Goal: Contribute content: Contribute content

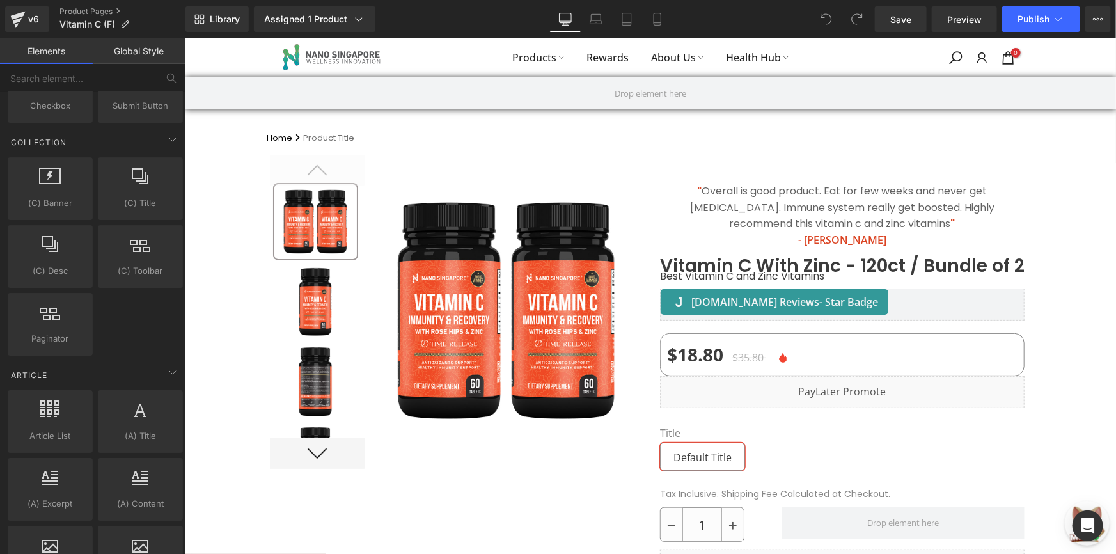
scroll to position [2419, 0]
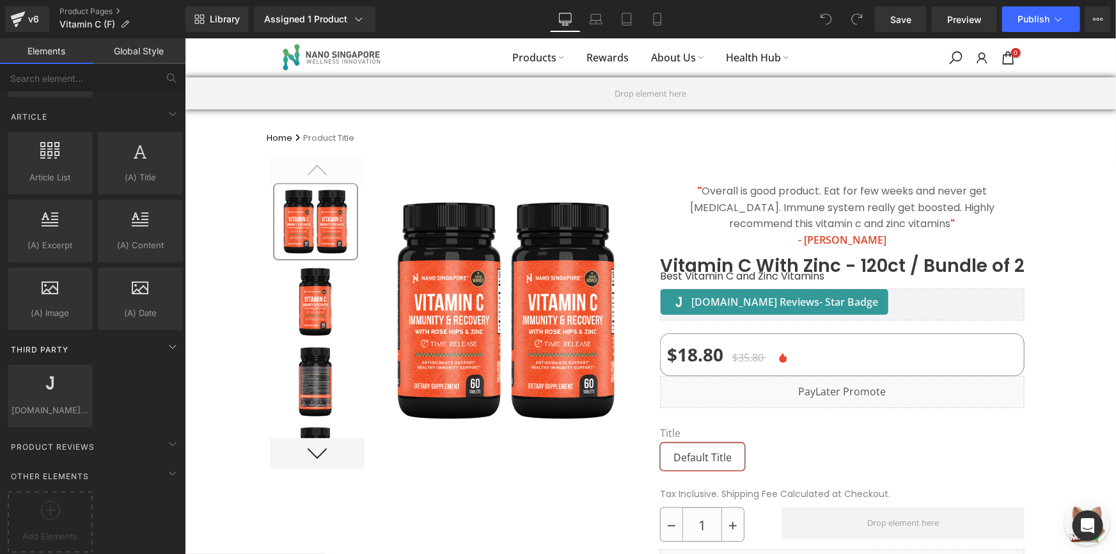
drag, startPoint x: 139, startPoint y: 119, endPoint x: 114, endPoint y: 328, distance: 210.6
click at [68, 491] on div "Add Elements" at bounding box center [50, 521] width 85 height 61
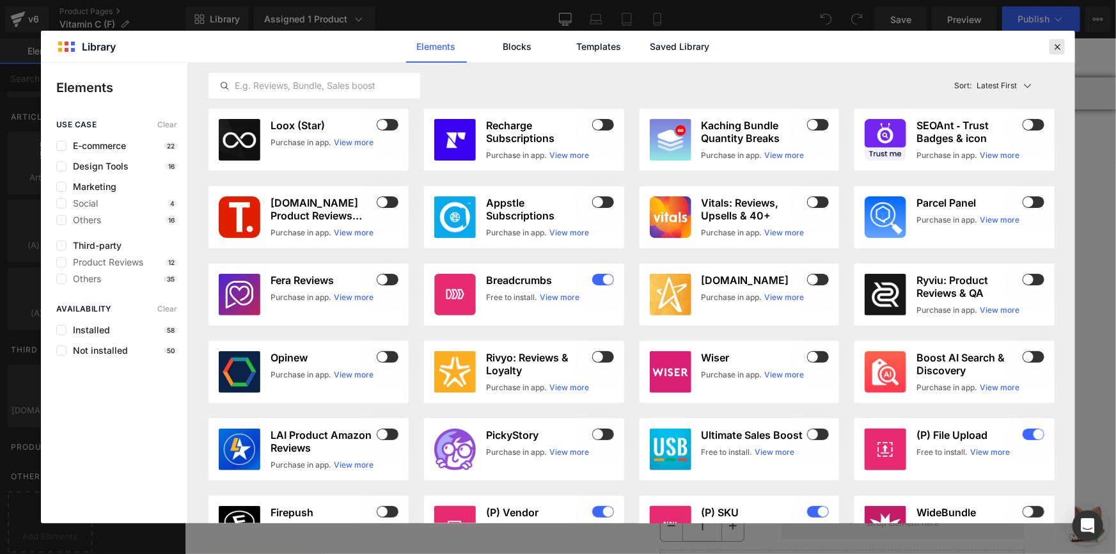
click at [1059, 45] on icon at bounding box center [1057, 47] width 12 height 12
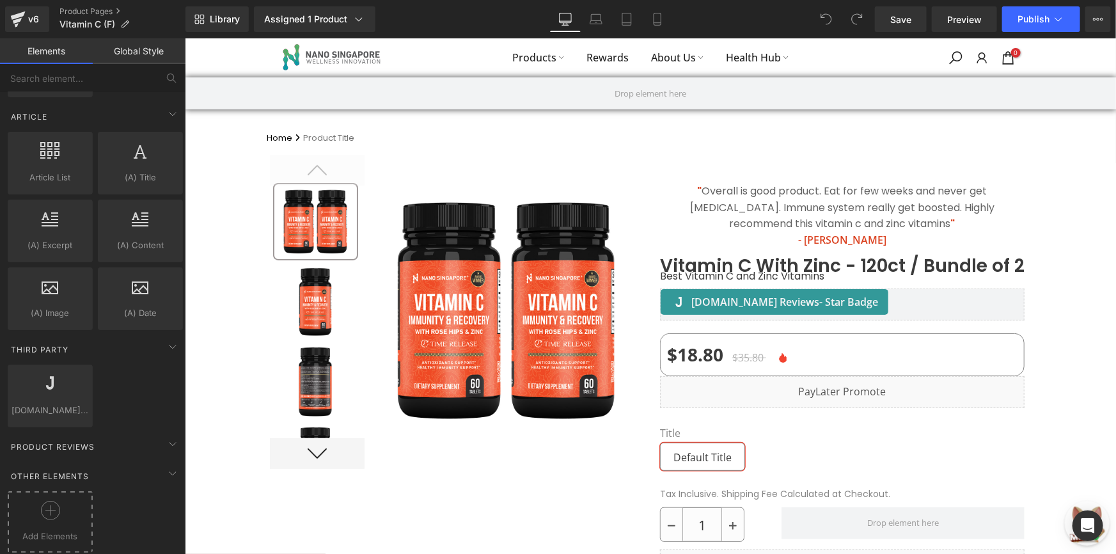
click at [22, 506] on div at bounding box center [50, 515] width 79 height 29
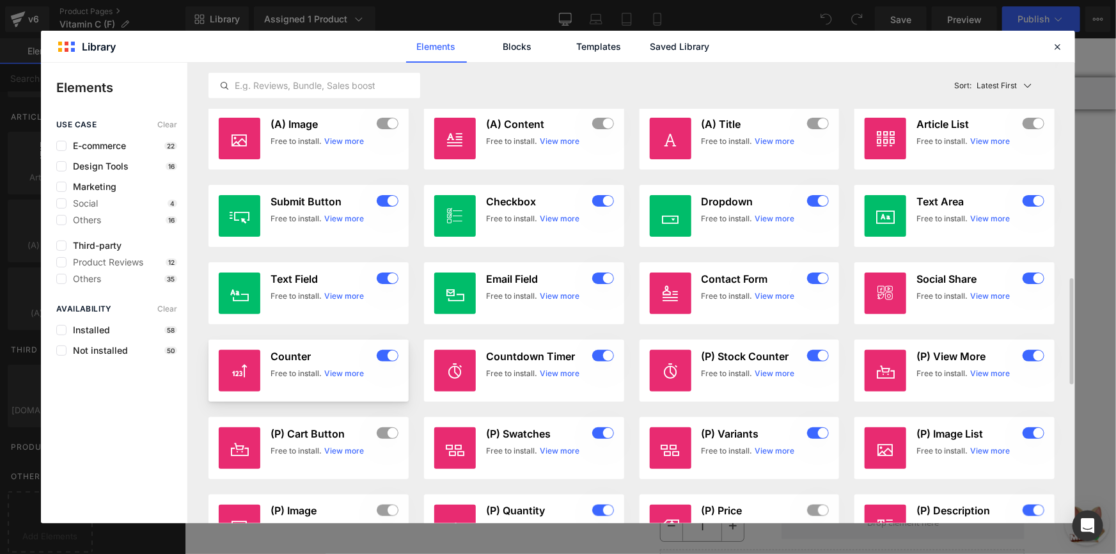
scroll to position [1046, 0]
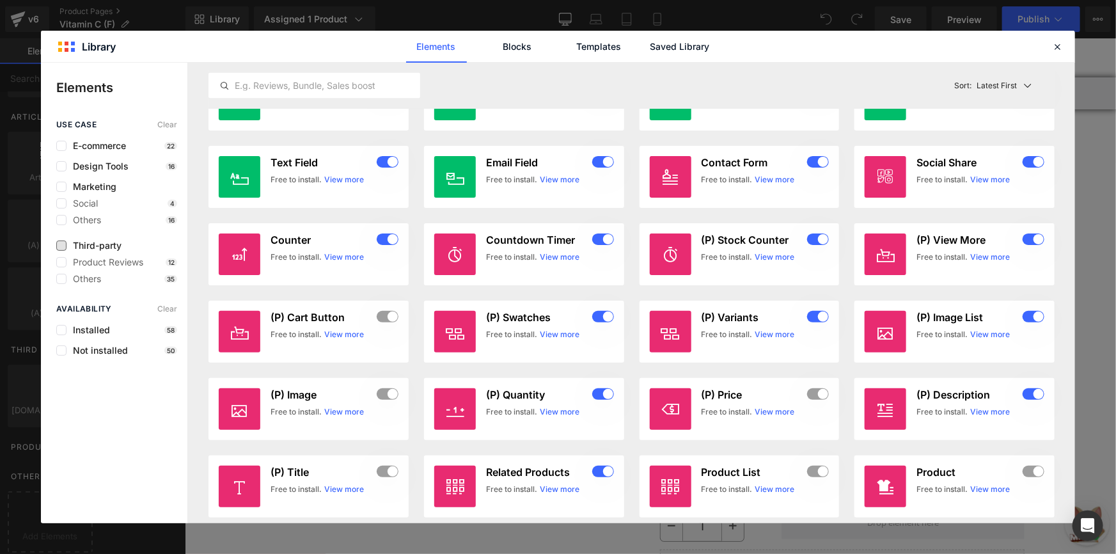
click at [97, 250] on span "Third-party" at bounding box center [93, 245] width 55 height 10
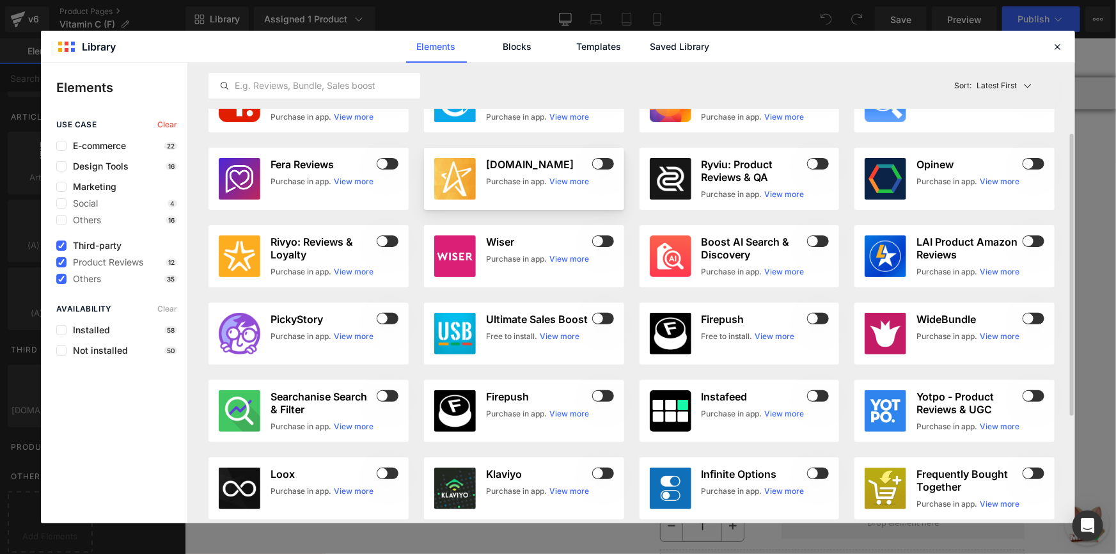
scroll to position [0, 0]
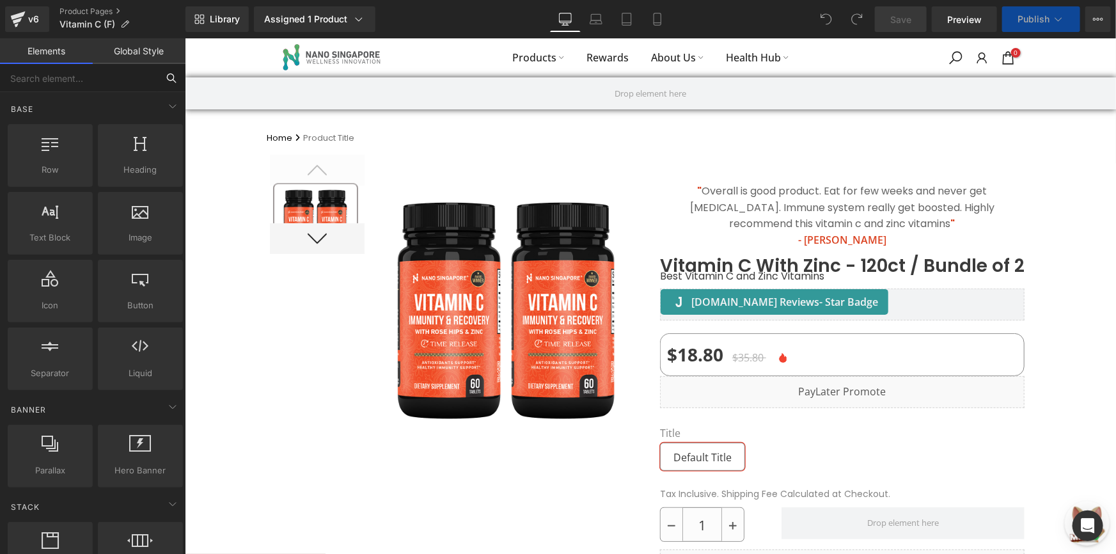
drag, startPoint x: 106, startPoint y: 75, endPoint x: 21, endPoint y: 105, distance: 90.0
click at [106, 75] on input "text" at bounding box center [78, 78] width 157 height 28
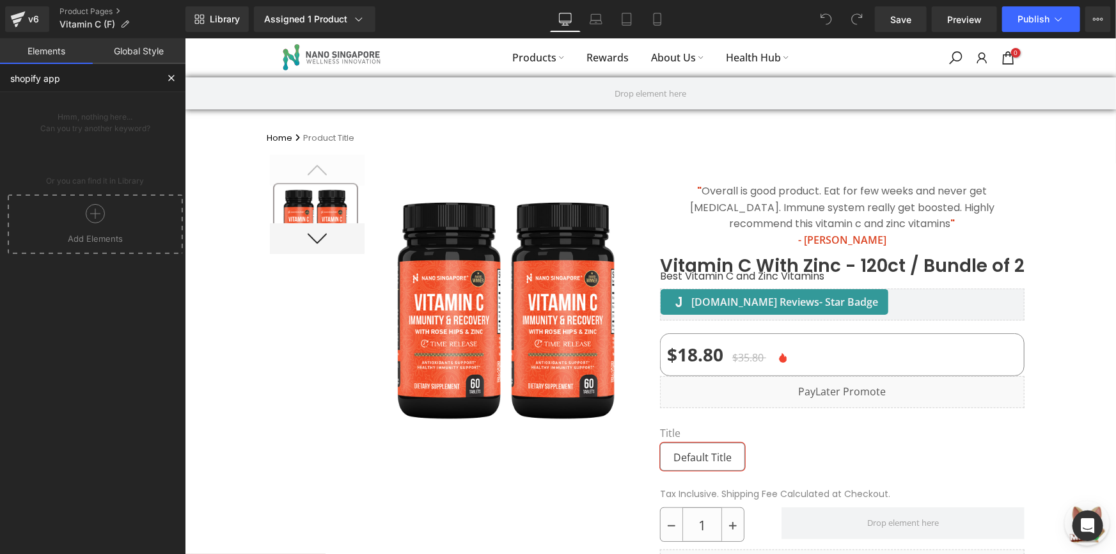
type input "shopify app"
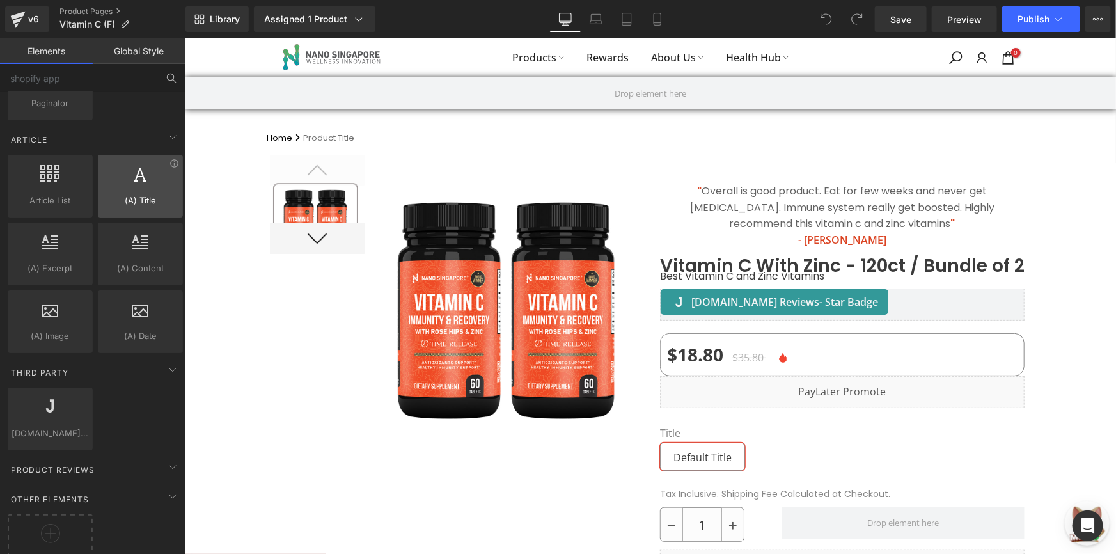
scroll to position [2419, 0]
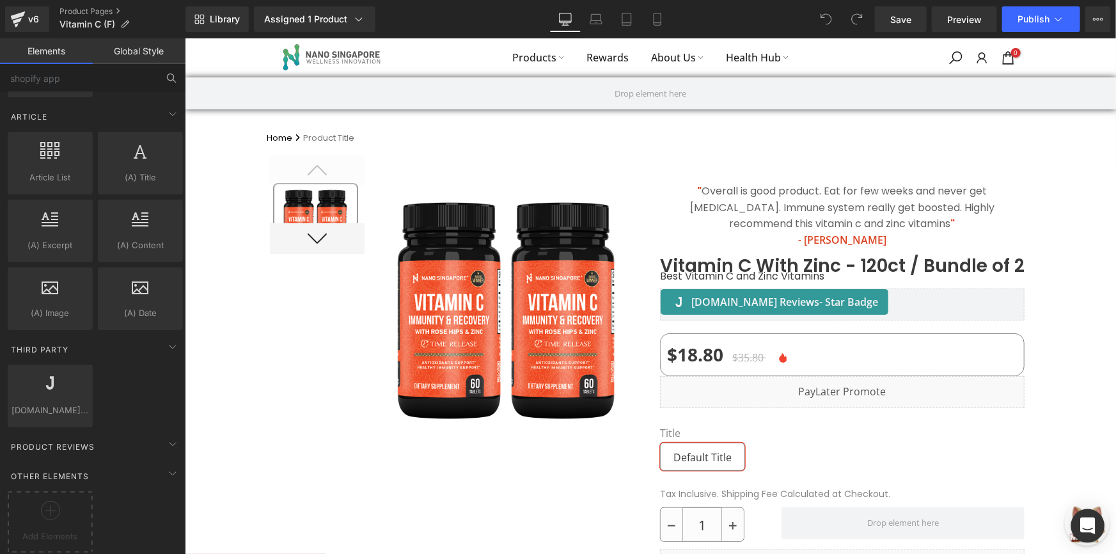
click at [1097, 527] on div "Open Intercom Messenger" at bounding box center [1088, 526] width 34 height 34
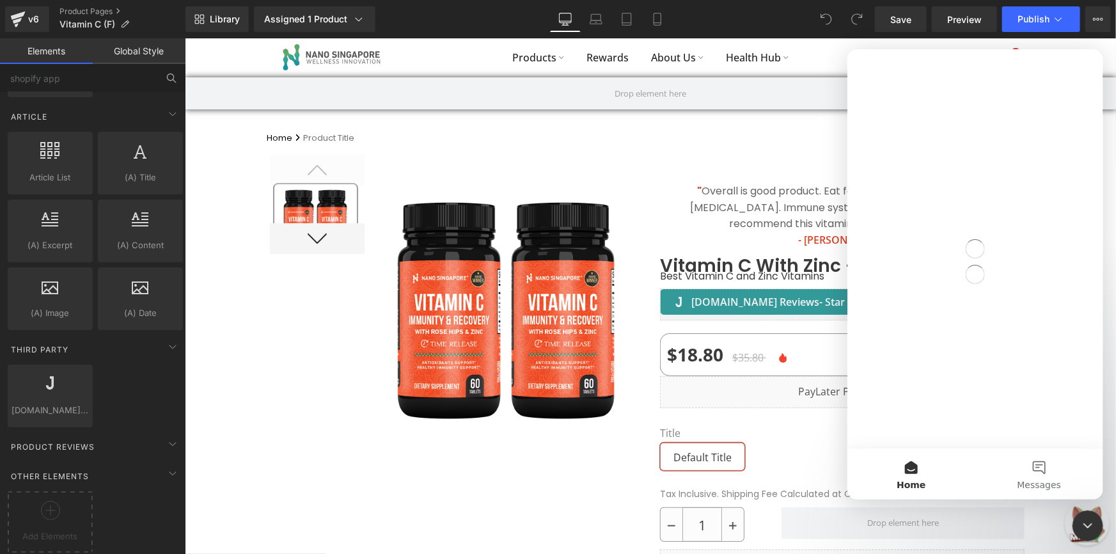
scroll to position [0, 0]
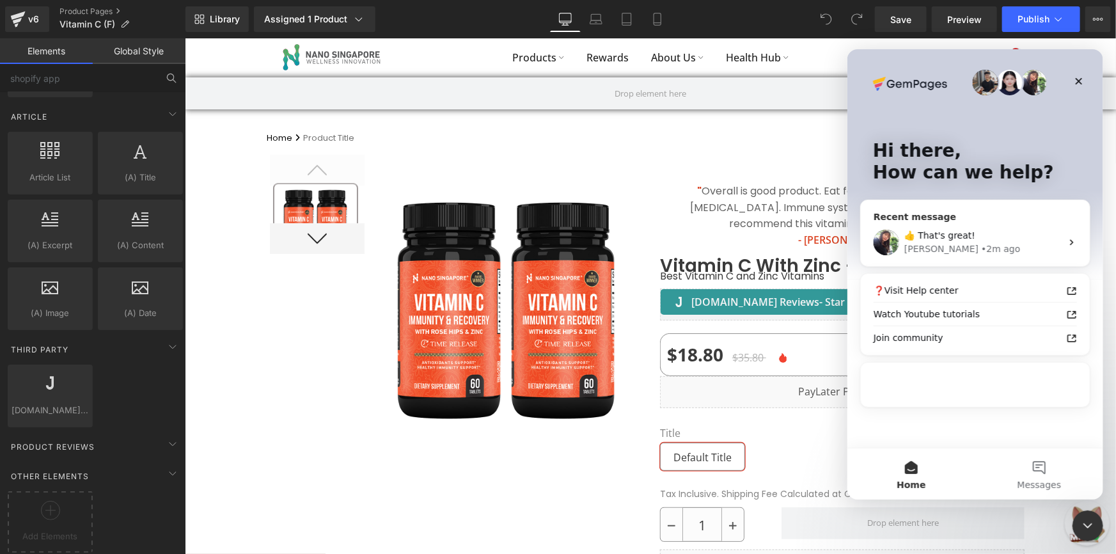
click at [944, 224] on div "👍 That's great! [PERSON_NAME] • 2m ago" at bounding box center [974, 241] width 229 height 47
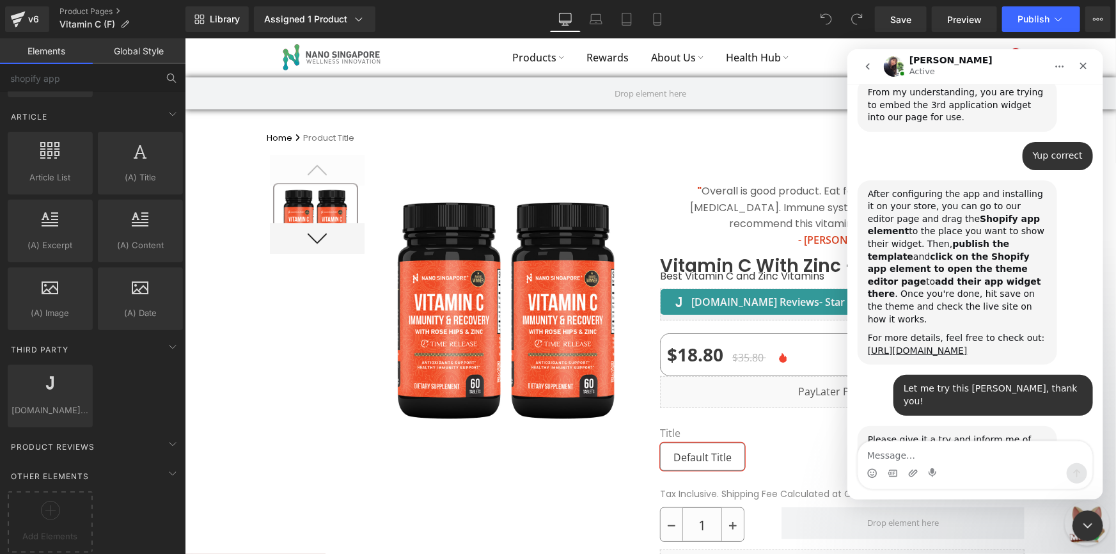
scroll to position [710, 0]
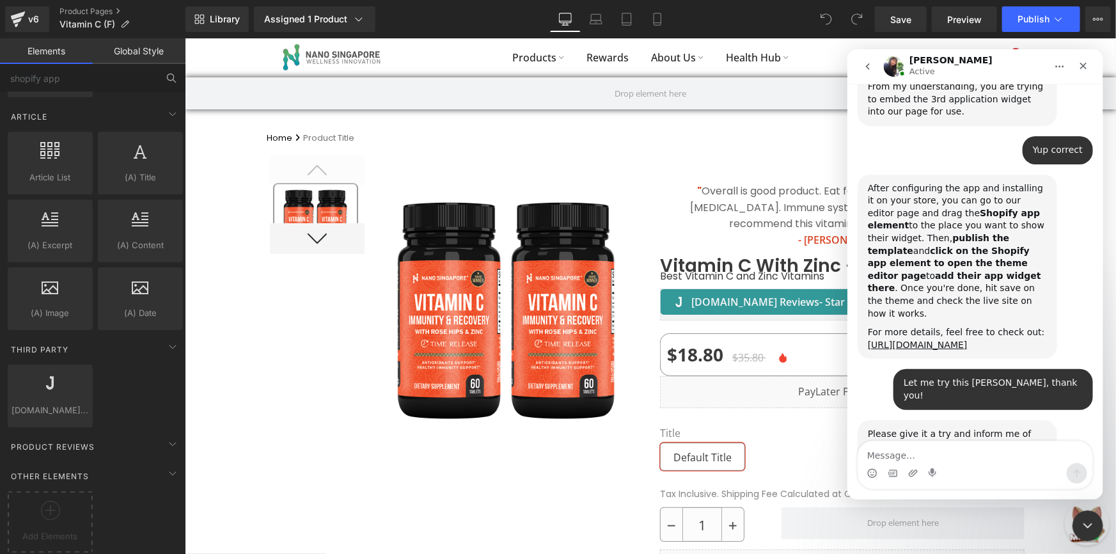
click at [908, 460] on textarea "Message…" at bounding box center [974, 452] width 234 height 22
type textarea "Hi [PERSON_NAME], btw we are using Gempages 6 for this"
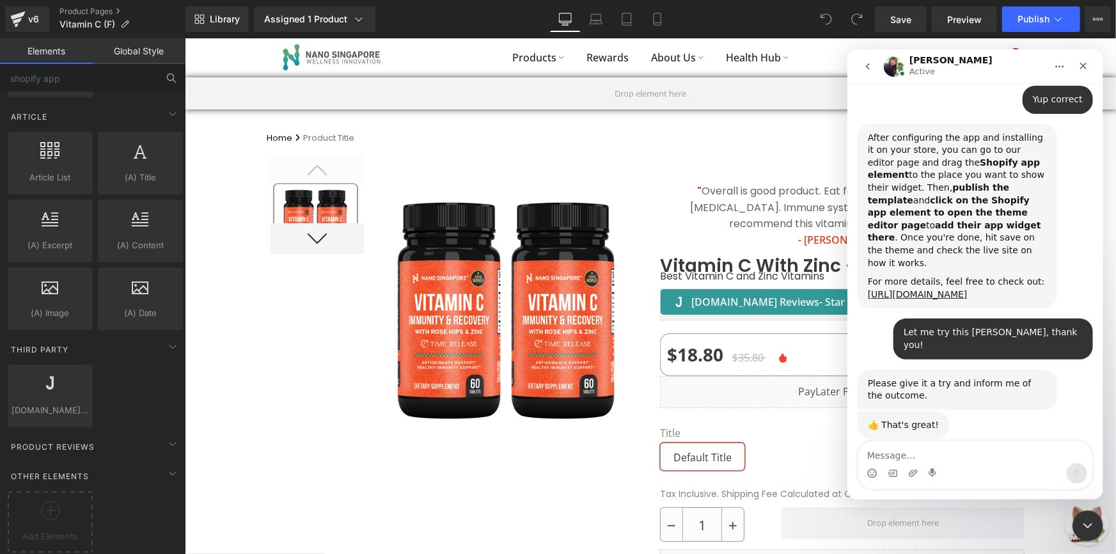
scroll to position [809, 0]
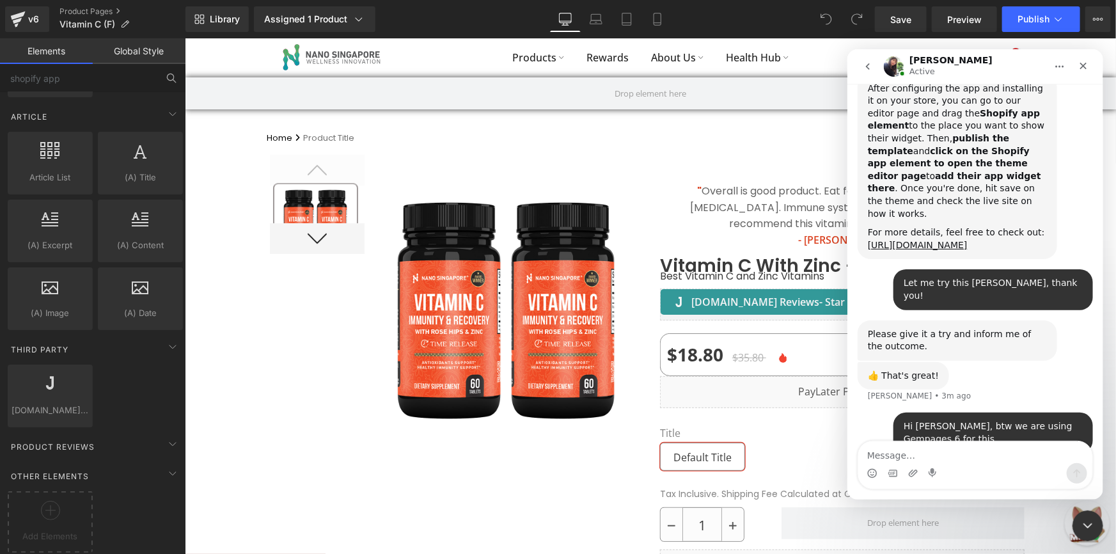
click at [89, 27] on div at bounding box center [558, 257] width 1116 height 515
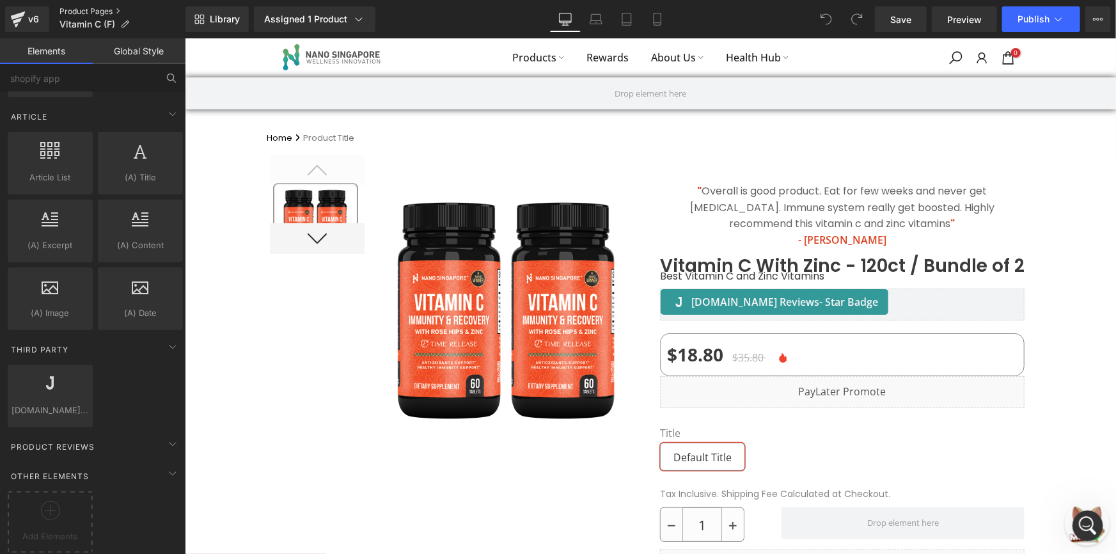
scroll to position [0, 0]
click at [97, 13] on link "Product Pages" at bounding box center [122, 11] width 126 height 10
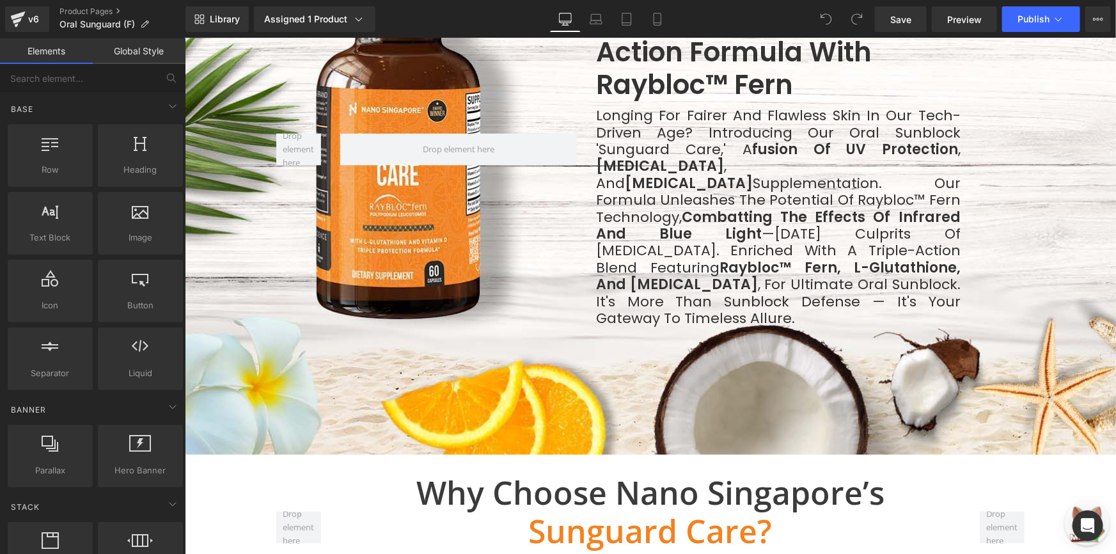
scroll to position [930, 0]
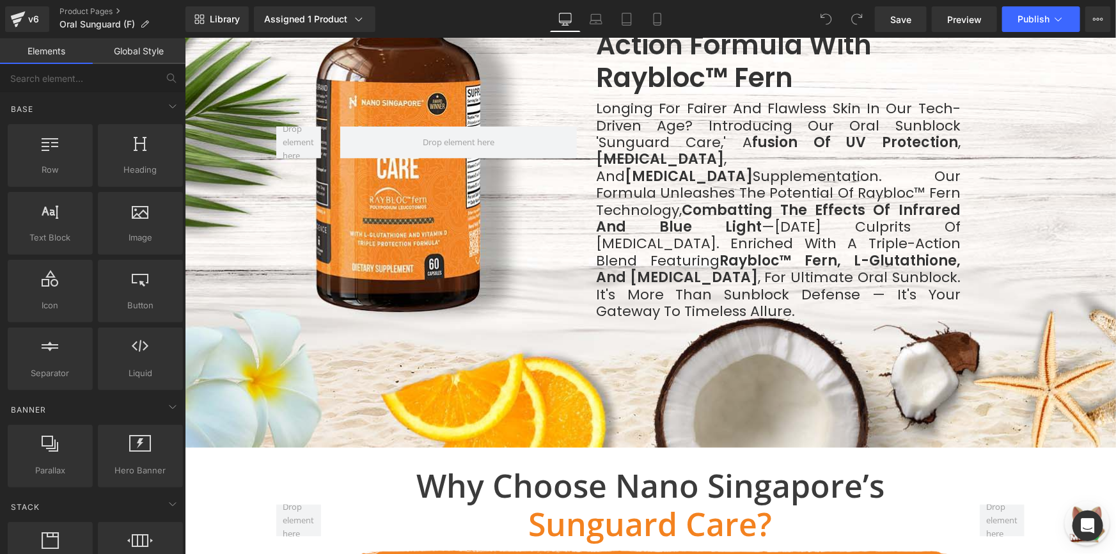
click at [313, 210] on div at bounding box center [298, 141] width 64 height 355
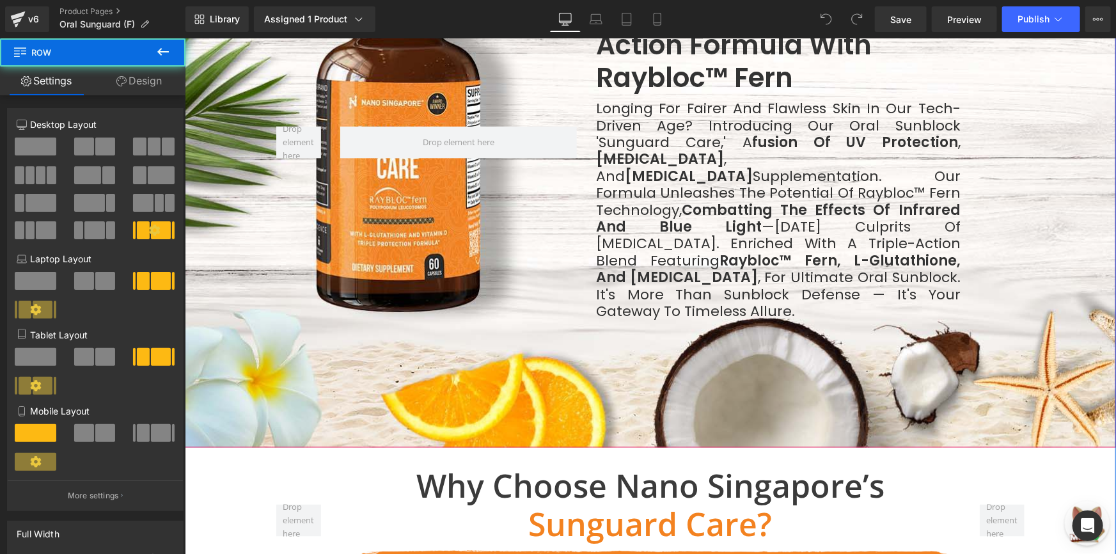
click at [244, 225] on span "The World's First oral sunblock with Triple Action Formula with Raybloc™ fern H…" at bounding box center [649, 141] width 931 height 355
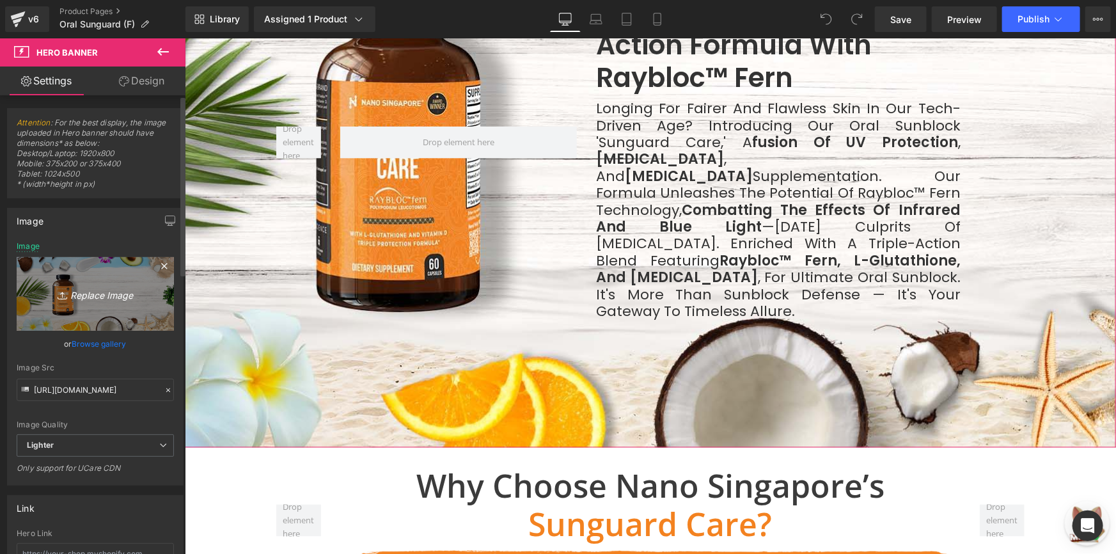
click at [100, 302] on link "Replace Image" at bounding box center [95, 294] width 157 height 74
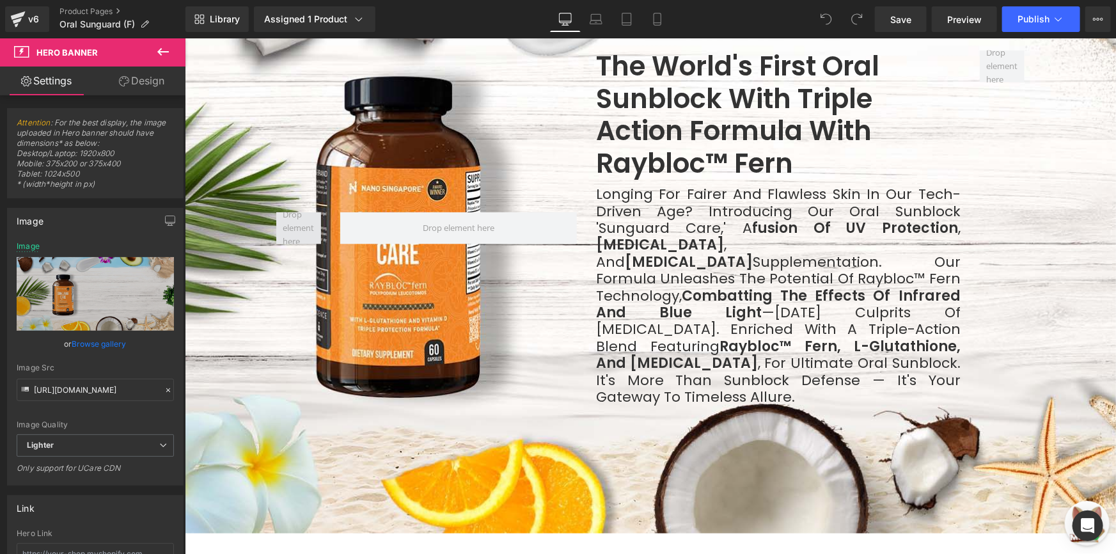
scroll to position [863, 0]
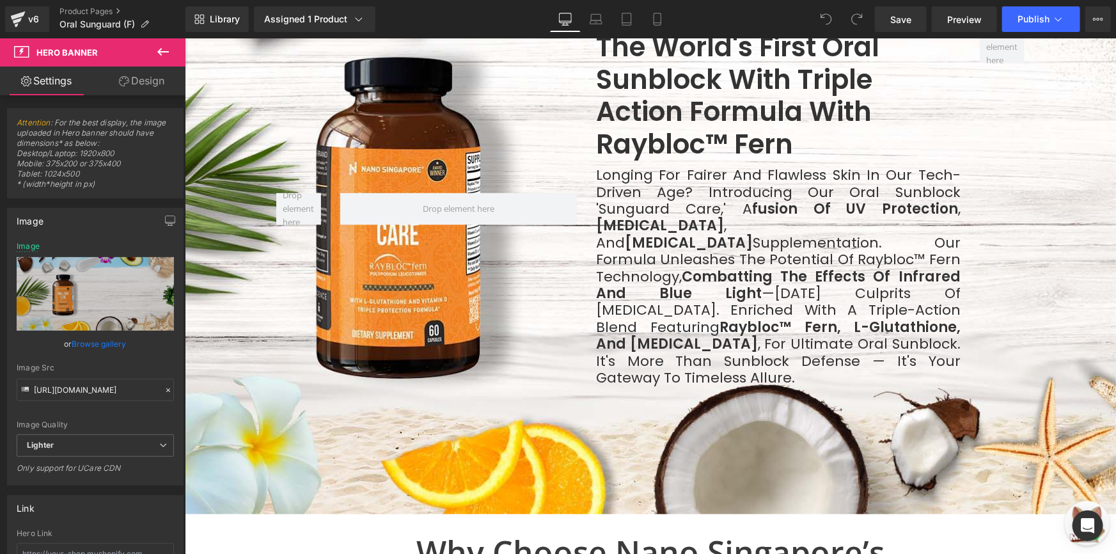
click at [268, 227] on div at bounding box center [298, 208] width 64 height 355
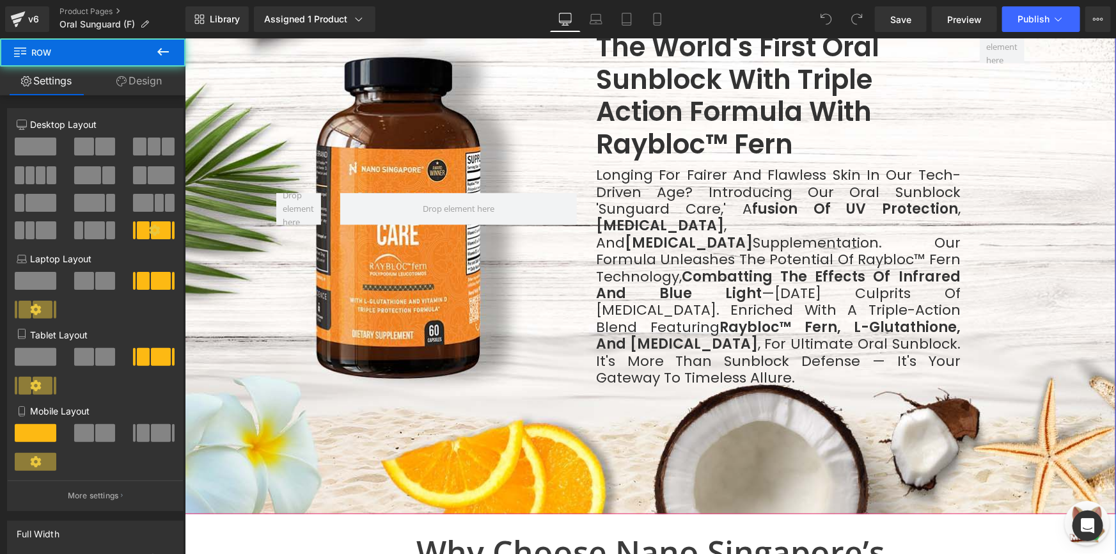
click at [254, 233] on span "The World's First oral sunblock with Triple Action Formula with Raybloc™ fern H…" at bounding box center [649, 208] width 931 height 355
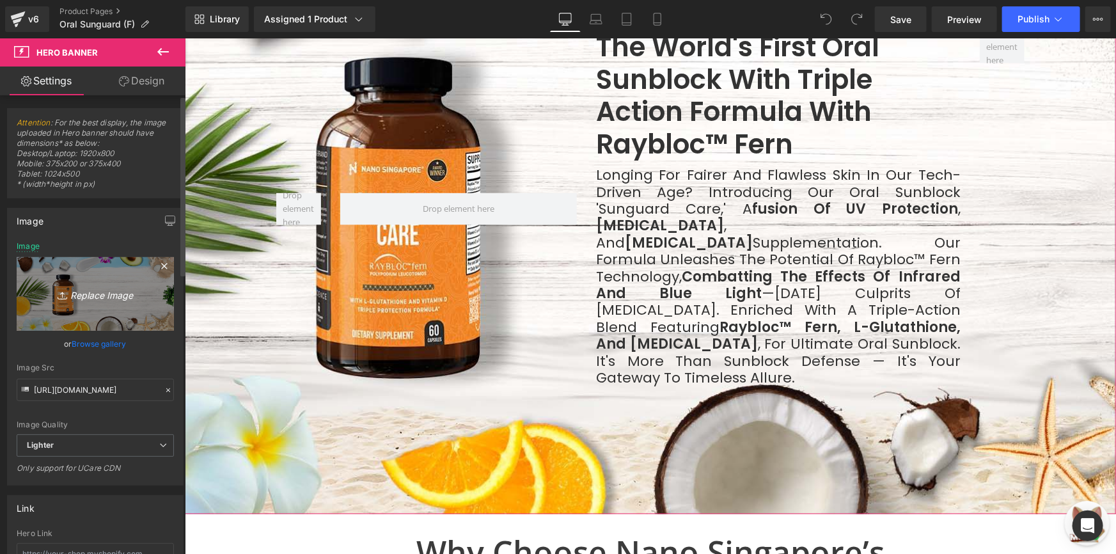
click at [104, 301] on icon "Replace Image" at bounding box center [95, 294] width 102 height 16
type input "C:\fakepath\Sunguard 30ct Assets - Jeano.zip"
click at [98, 292] on icon "Replace Image" at bounding box center [95, 294] width 102 height 16
type input "C:\fakepath\Banner 1.jpg"
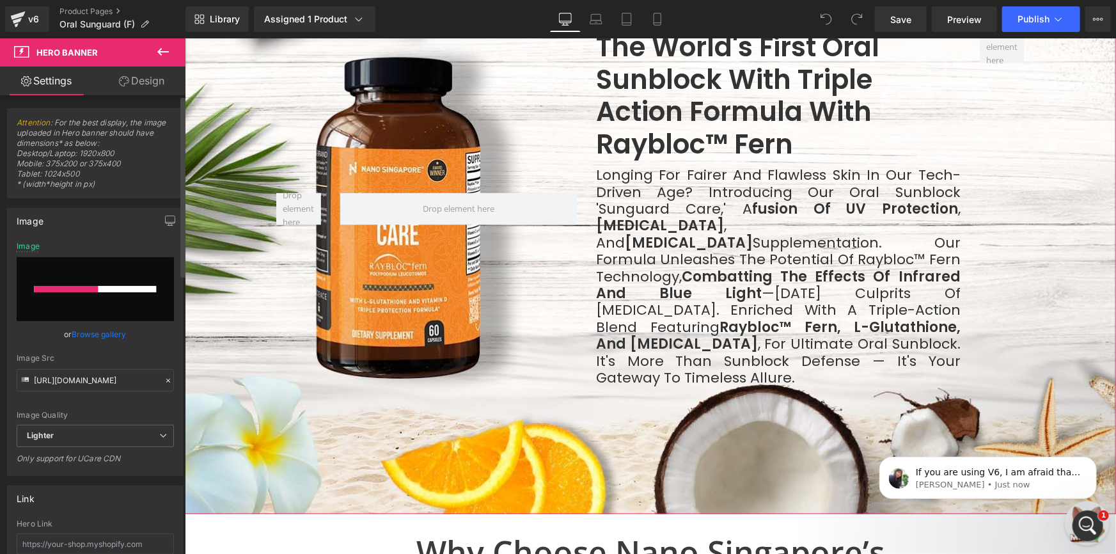
scroll to position [0, 0]
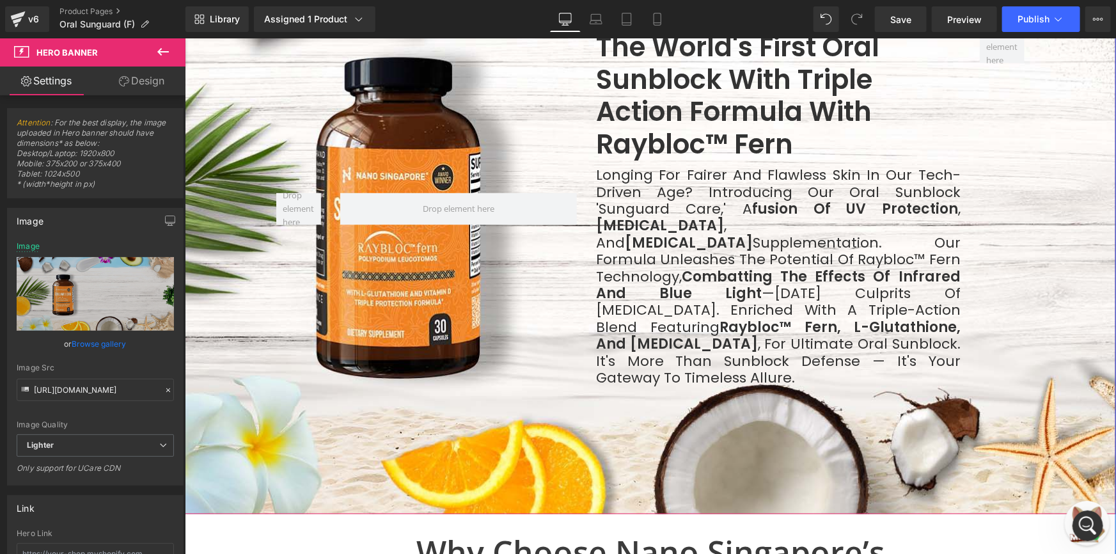
click at [207, 313] on span "The World's First oral sunblock with Triple Action Formula with Raybloc™ fern H…" at bounding box center [649, 208] width 931 height 355
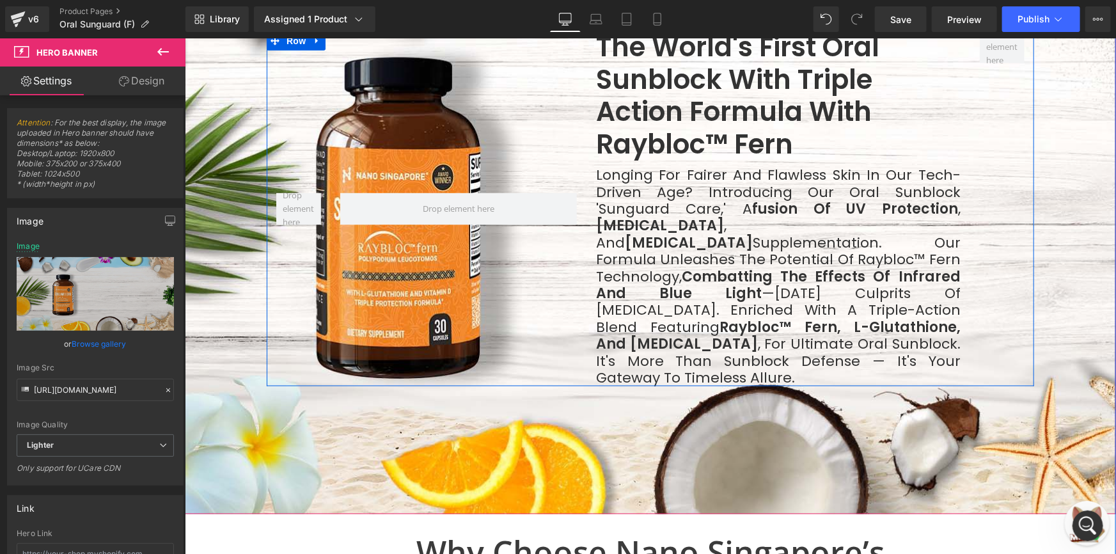
drag, startPoint x: 281, startPoint y: 263, endPoint x: 258, endPoint y: 271, distance: 25.1
click at [281, 263] on div at bounding box center [298, 208] width 64 height 355
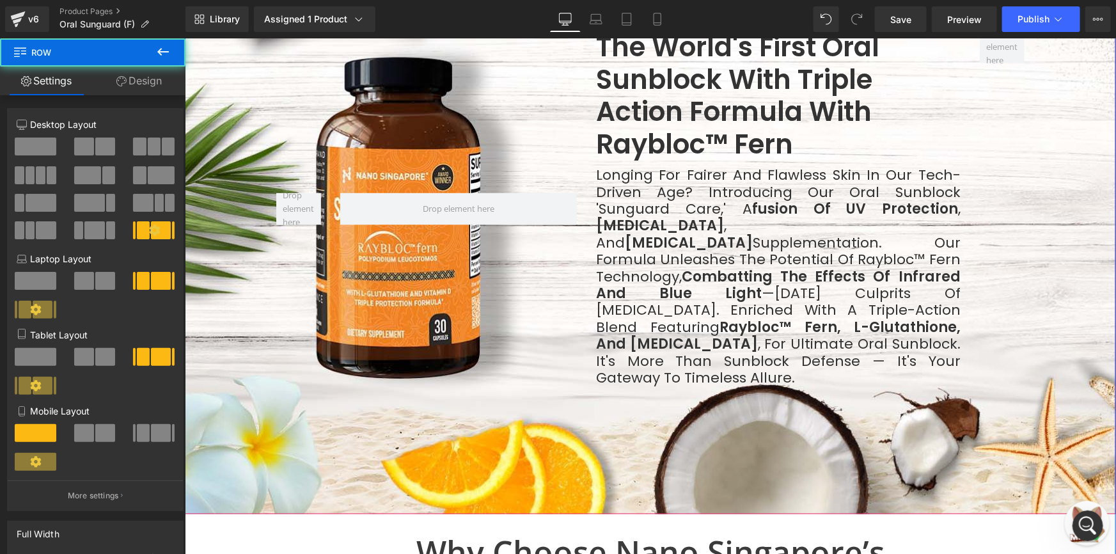
click at [243, 277] on span "The World's First oral sunblock with Triple Action Formula with Raybloc™ fern H…" at bounding box center [649, 208] width 931 height 355
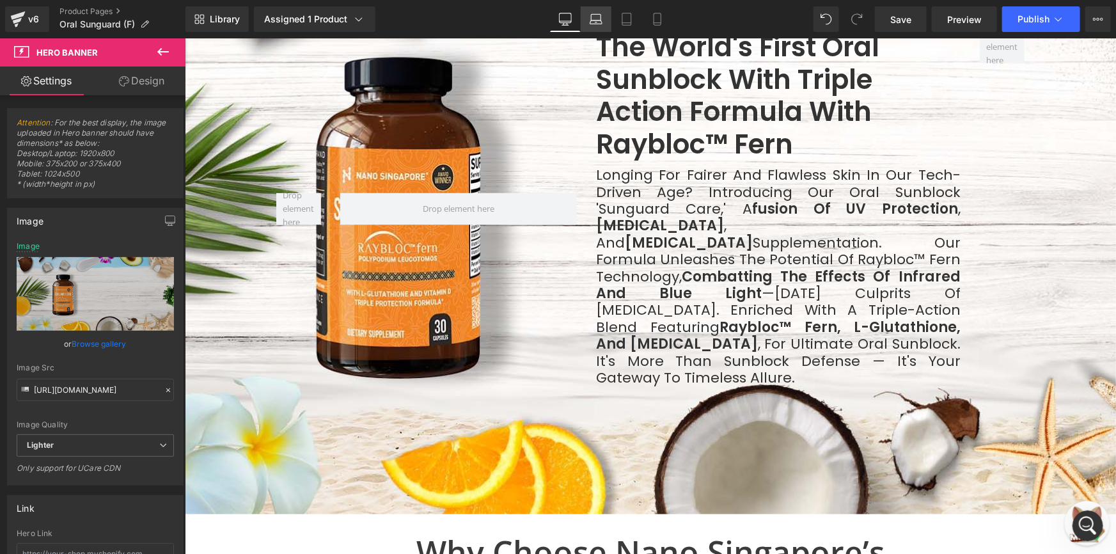
click at [589, 16] on icon at bounding box center [595, 19] width 13 height 13
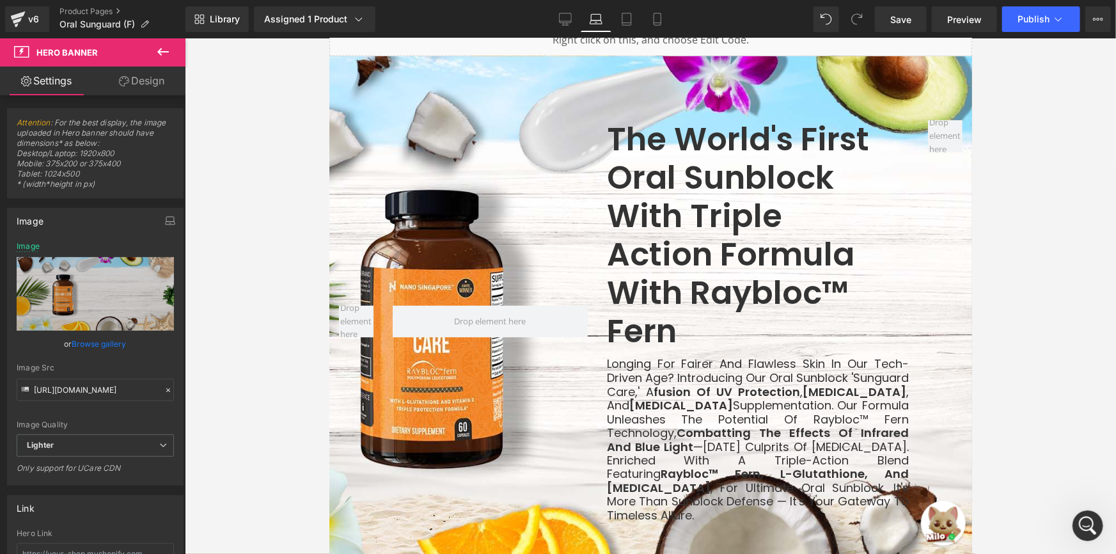
scroll to position [810, 0]
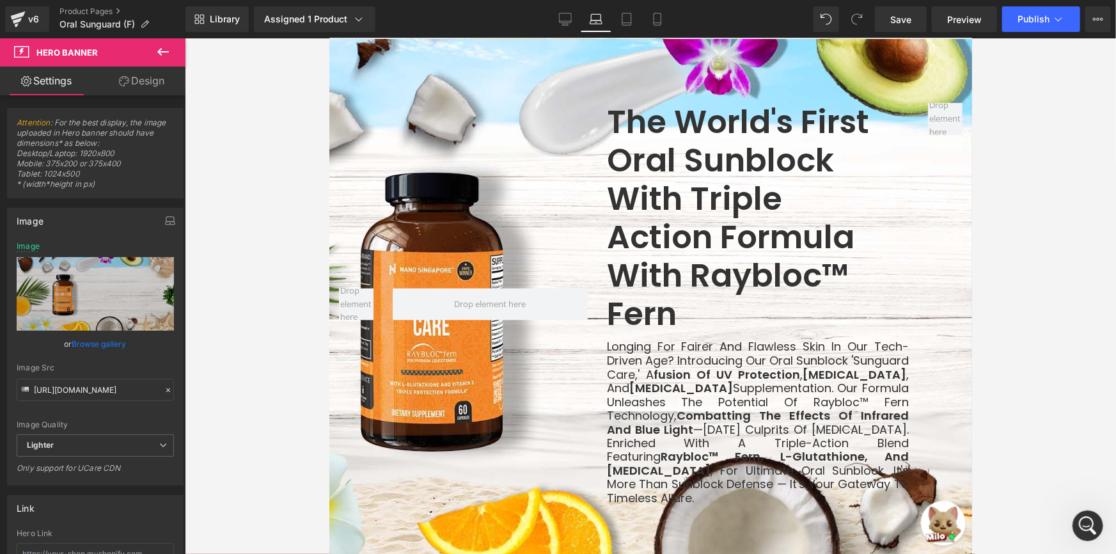
click at [530, 85] on div "The World's First oral sunblock with Triple Action Formula with Raybloc™ fern H…" at bounding box center [650, 303] width 643 height 530
click at [636, 19] on link "Tablet" at bounding box center [626, 19] width 31 height 26
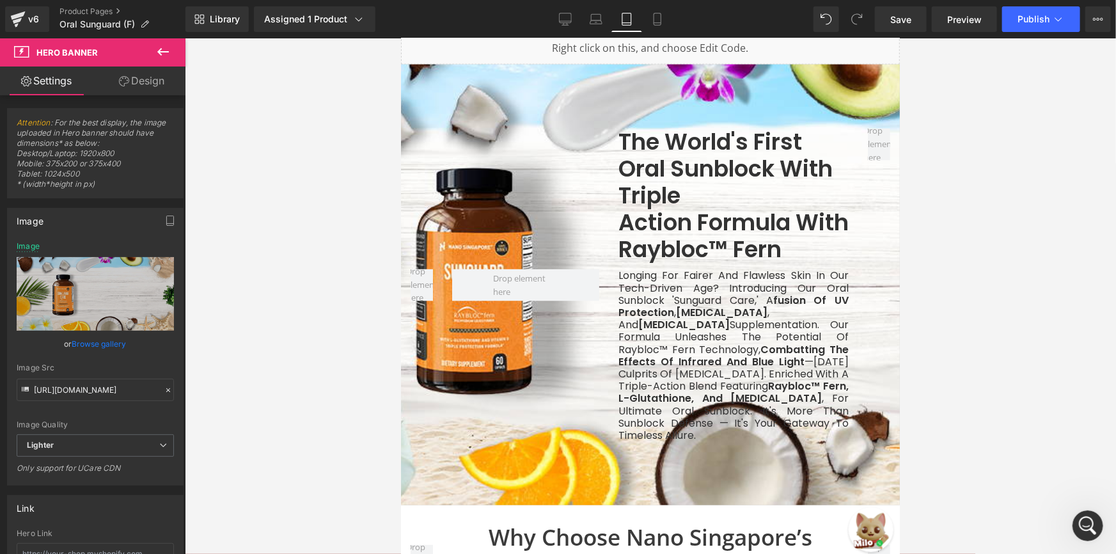
scroll to position [671, 0]
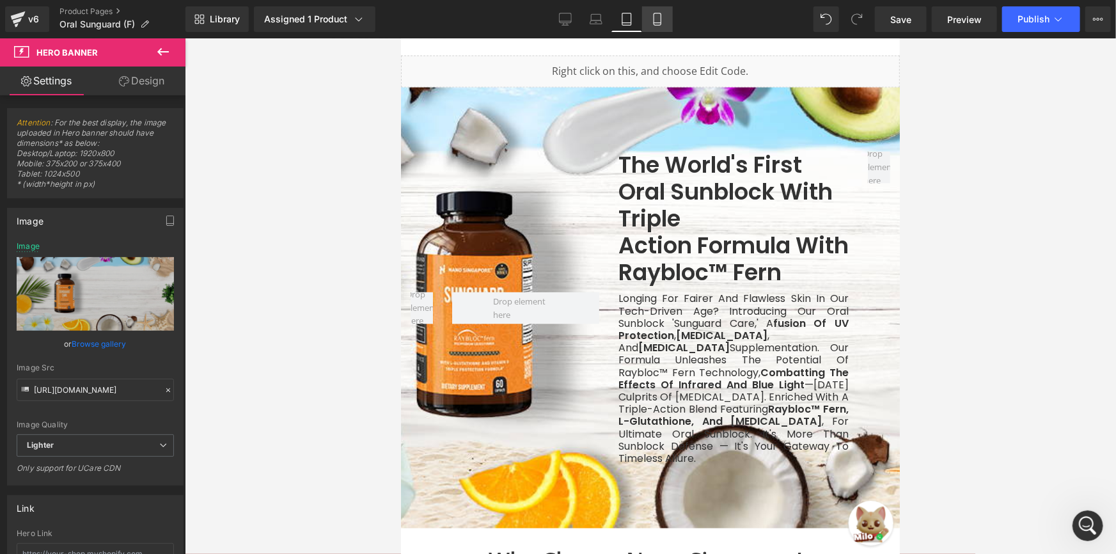
click at [648, 24] on link "Mobile" at bounding box center [657, 19] width 31 height 26
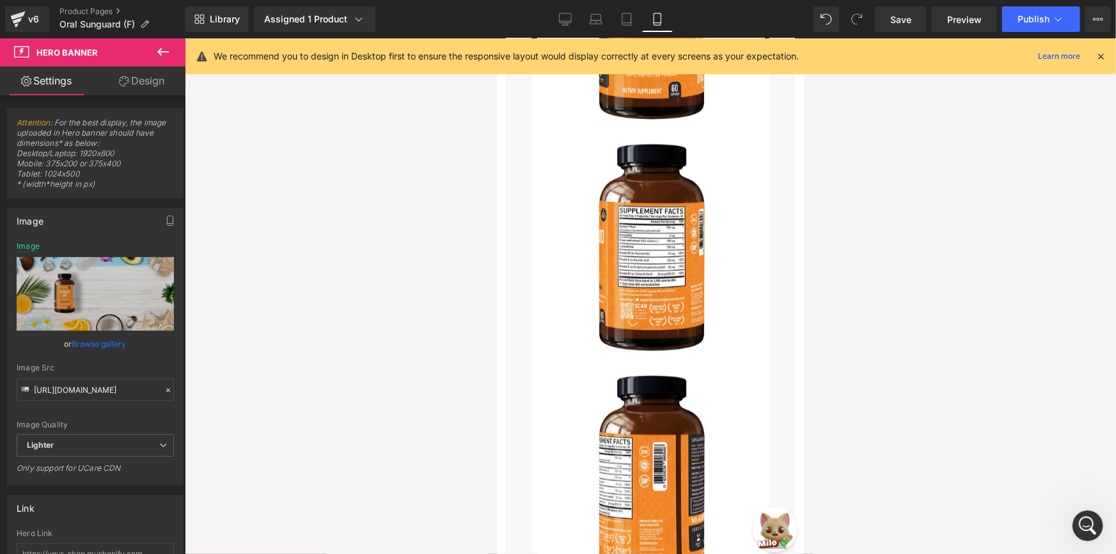
scroll to position [1162, 0]
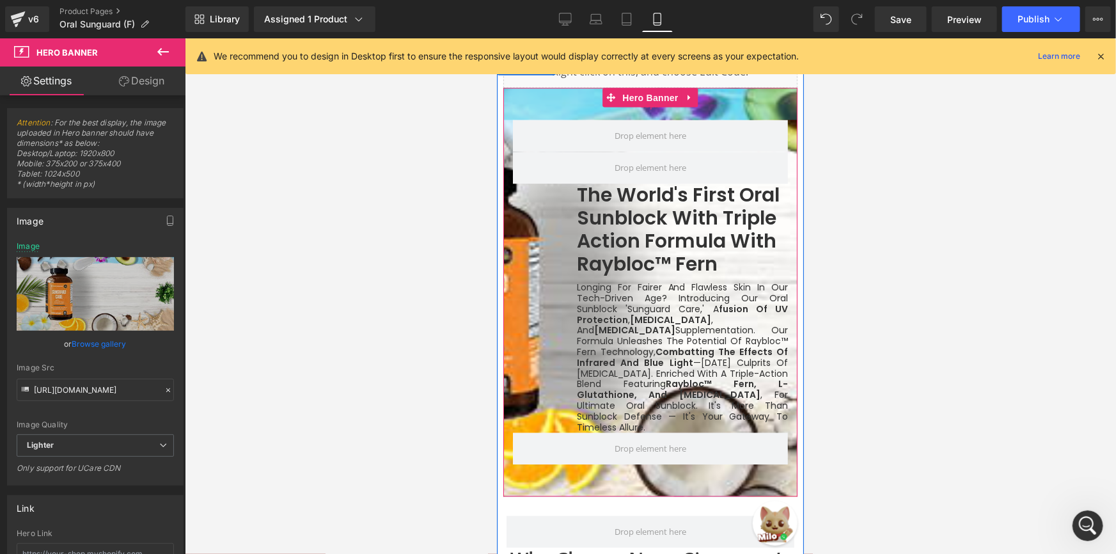
click at [524, 95] on div "50px" at bounding box center [650, 104] width 294 height 32
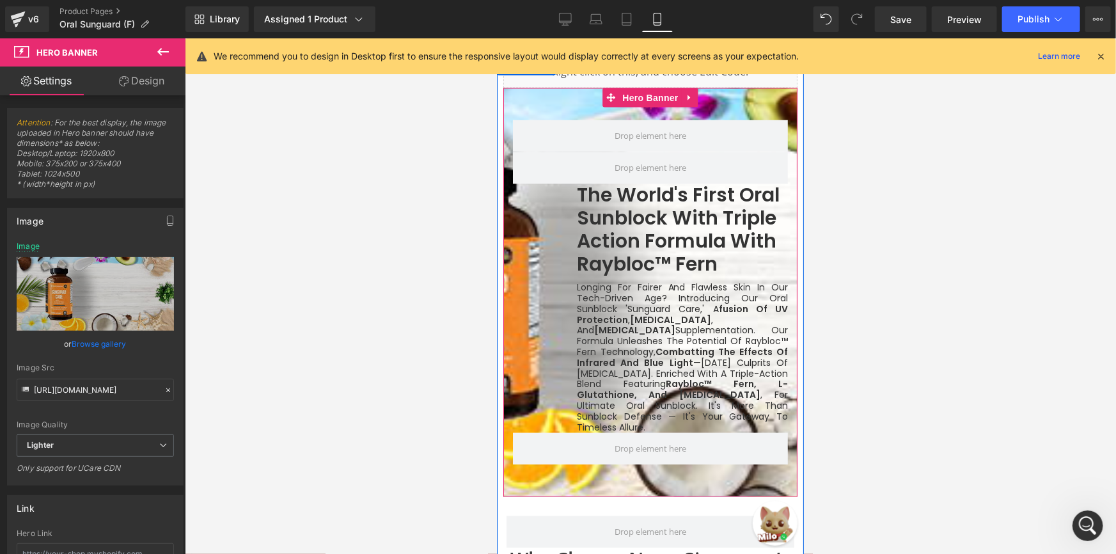
click at [513, 109] on div "50px" at bounding box center [650, 104] width 294 height 32
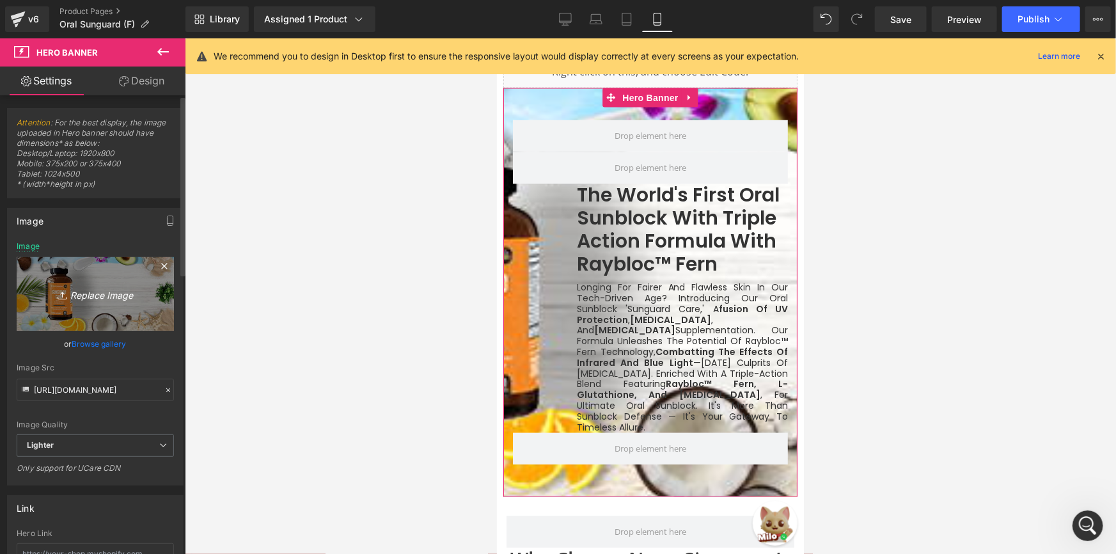
click at [123, 302] on link "Replace Image" at bounding box center [95, 294] width 157 height 74
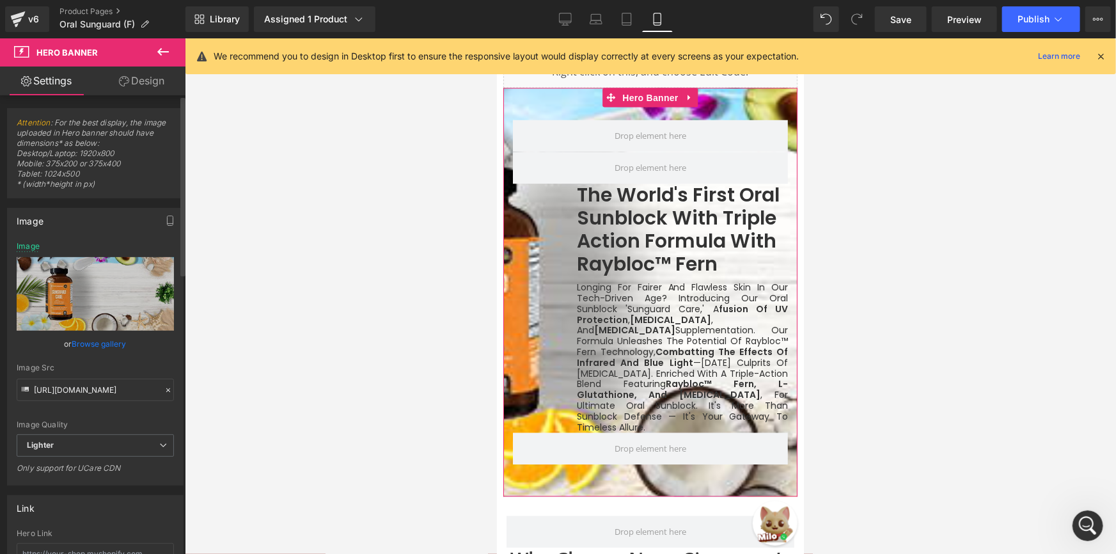
click at [70, 339] on div "or Browse gallery" at bounding box center [95, 343] width 157 height 13
click at [78, 342] on link "Browse gallery" at bounding box center [99, 343] width 54 height 22
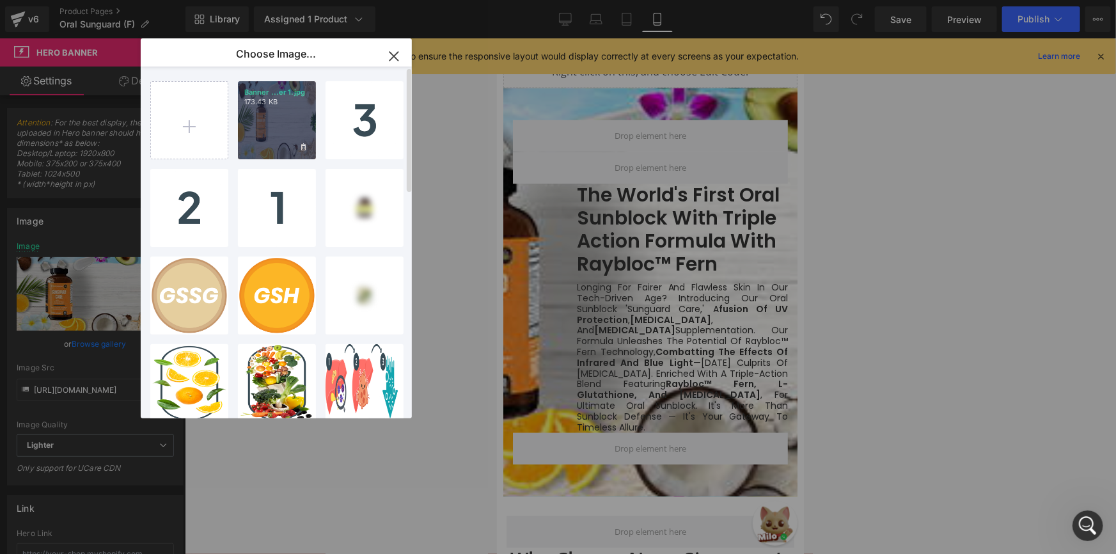
click at [264, 144] on div "Banner ...er 1.jpg 173.43 KB" at bounding box center [277, 120] width 78 height 78
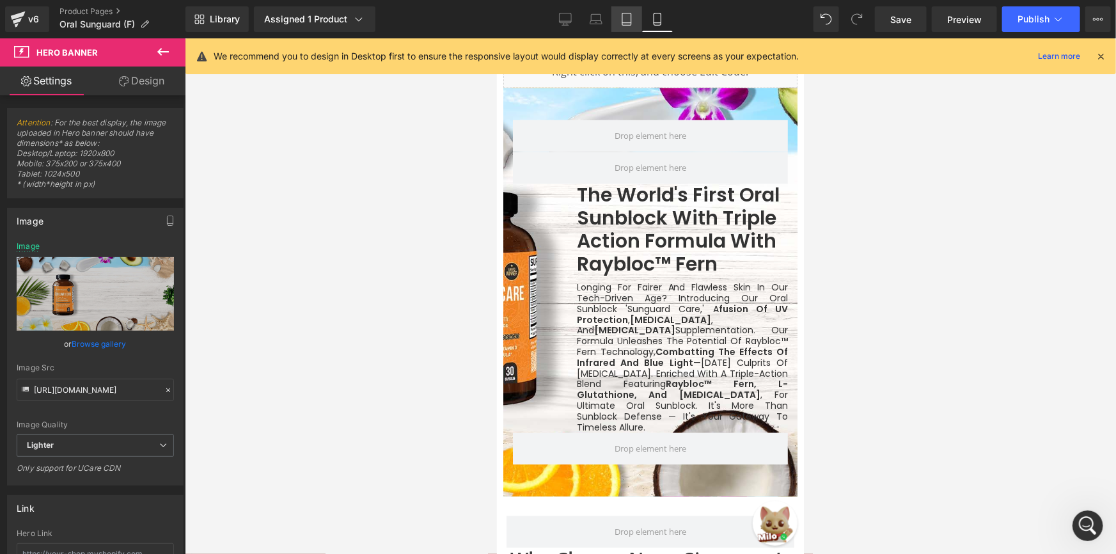
click at [632, 26] on link "Tablet" at bounding box center [626, 19] width 31 height 26
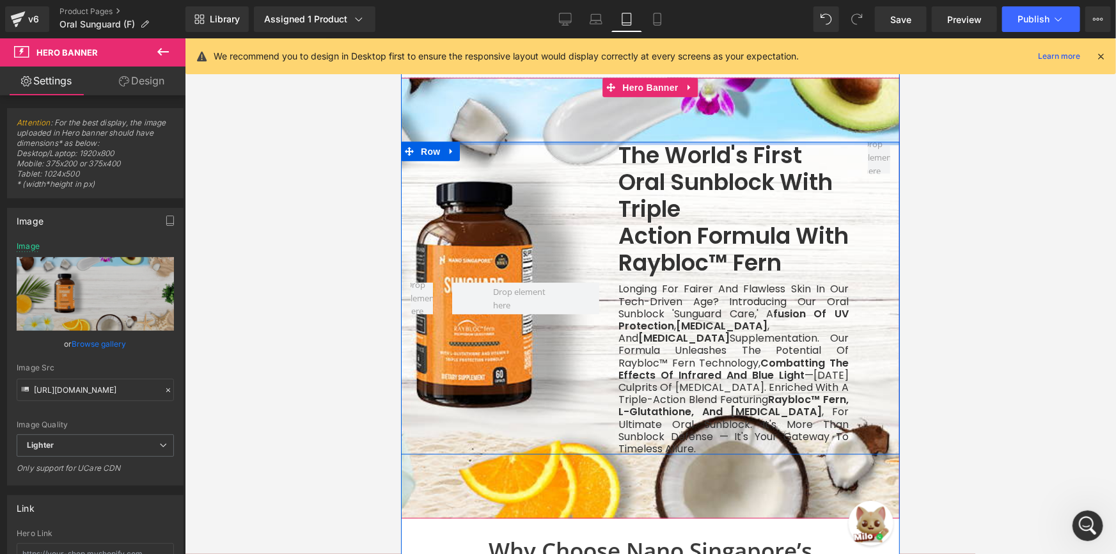
click at [460, 143] on div at bounding box center [649, 142] width 499 height 3
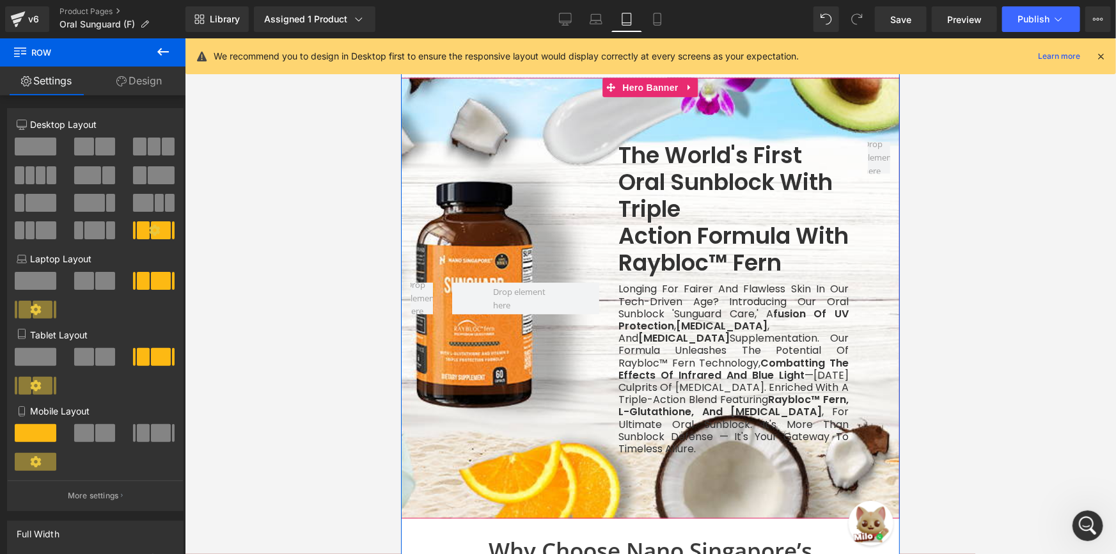
click at [455, 126] on div at bounding box center [649, 297] width 499 height 441
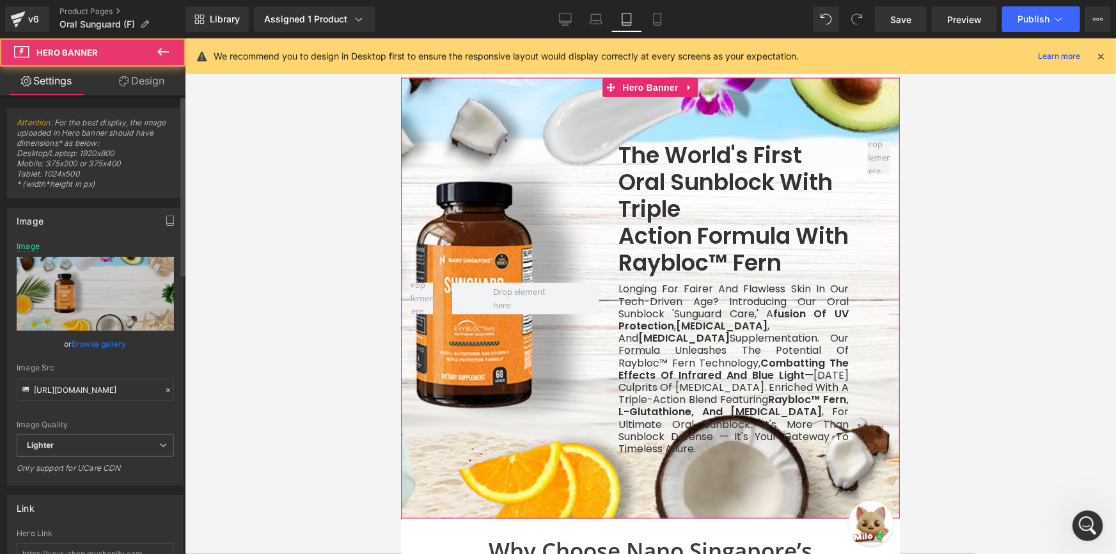
click at [79, 344] on link "Browse gallery" at bounding box center [99, 343] width 54 height 22
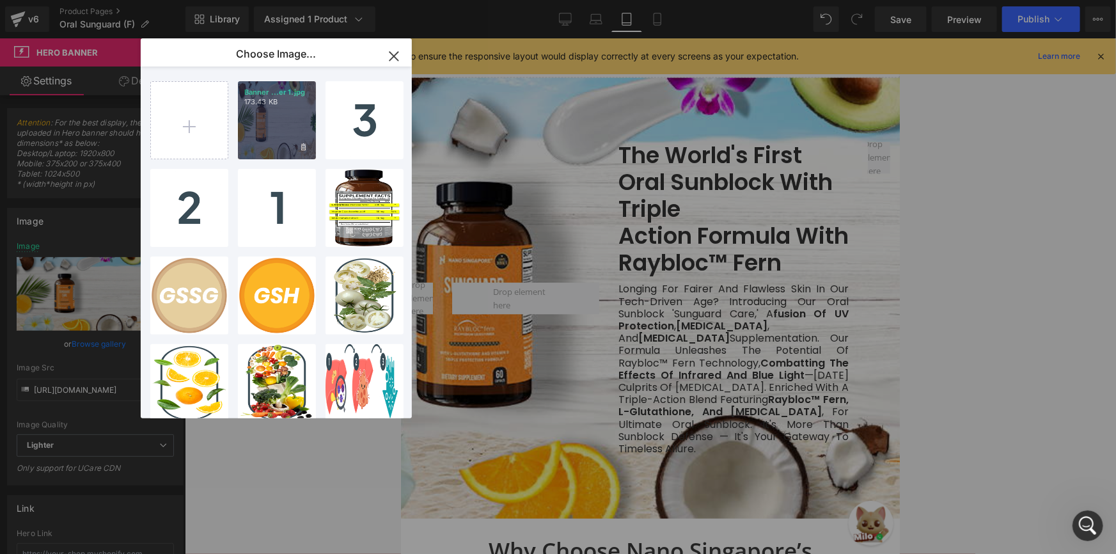
click at [287, 121] on div "Banner ...er 1.jpg 173.43 KB" at bounding box center [277, 120] width 78 height 78
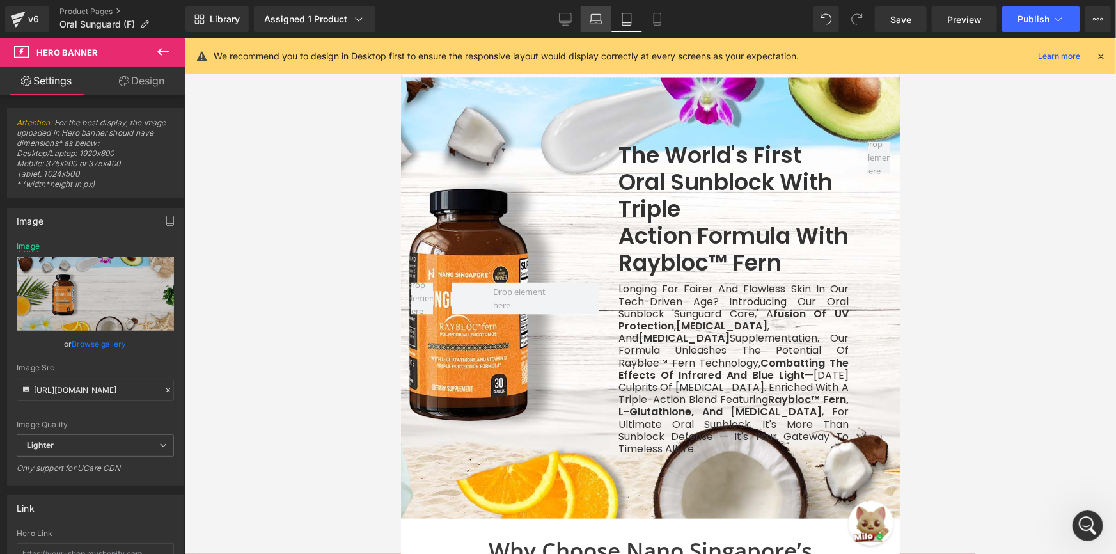
click at [590, 27] on link "Laptop" at bounding box center [596, 19] width 31 height 26
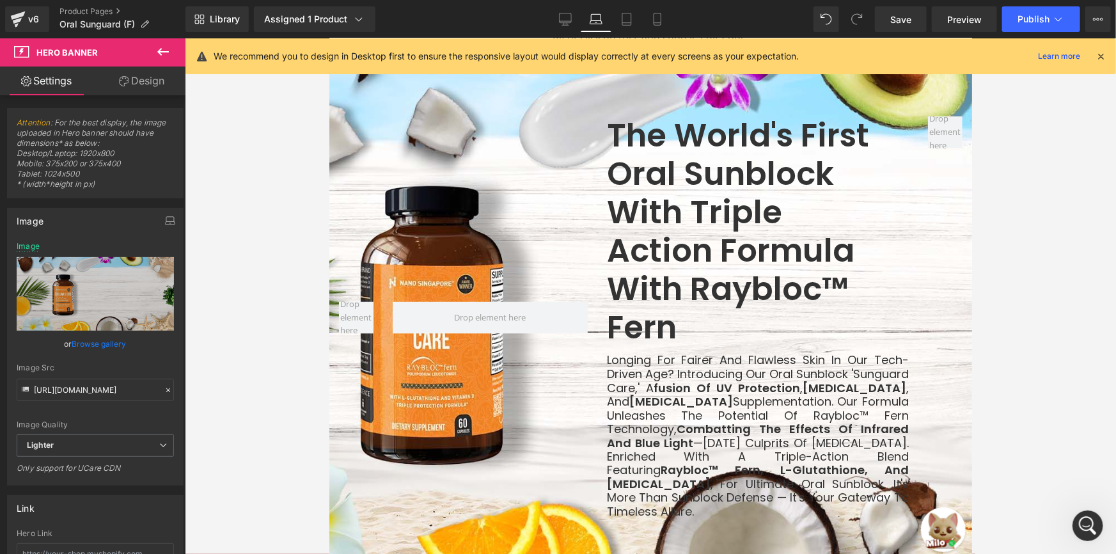
scroll to position [771, 0]
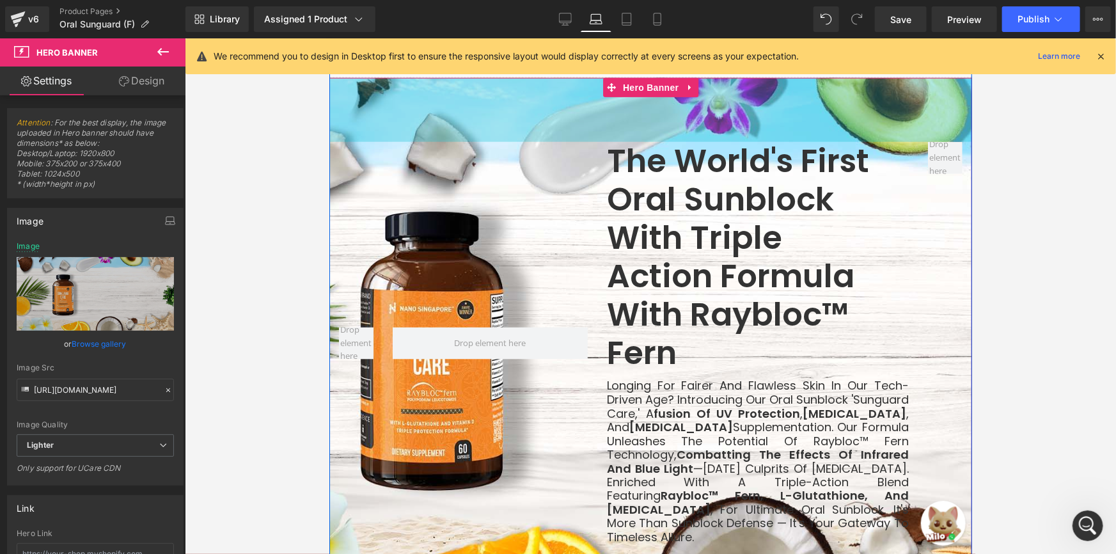
click at [434, 138] on div "The World's First oral sunblock with Triple Action Formula with Raybloc™ fern H…" at bounding box center [650, 342] width 643 height 530
click at [380, 118] on div "100px" at bounding box center [650, 109] width 643 height 64
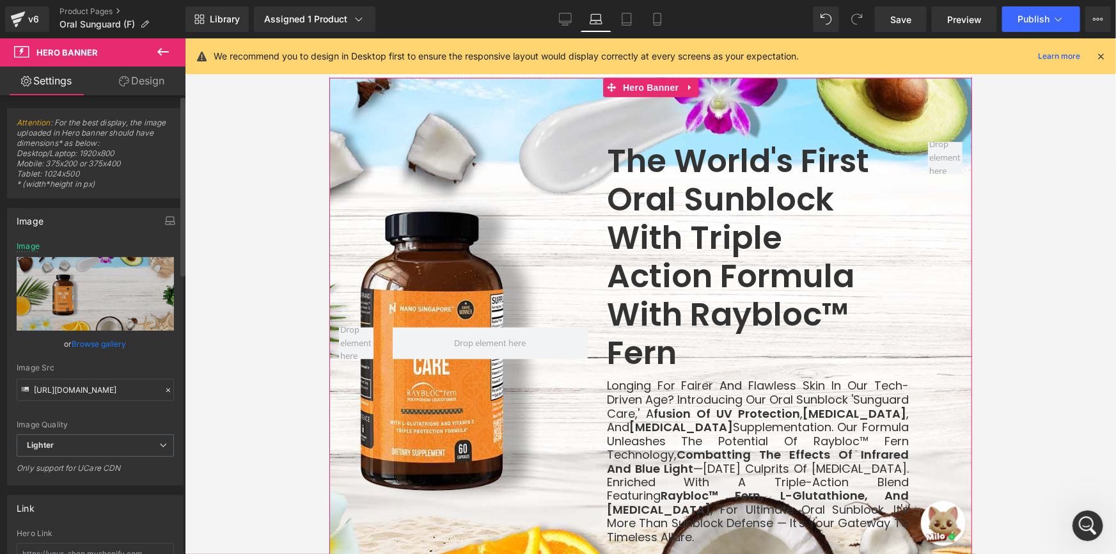
click at [91, 339] on link "Browse gallery" at bounding box center [99, 343] width 54 height 22
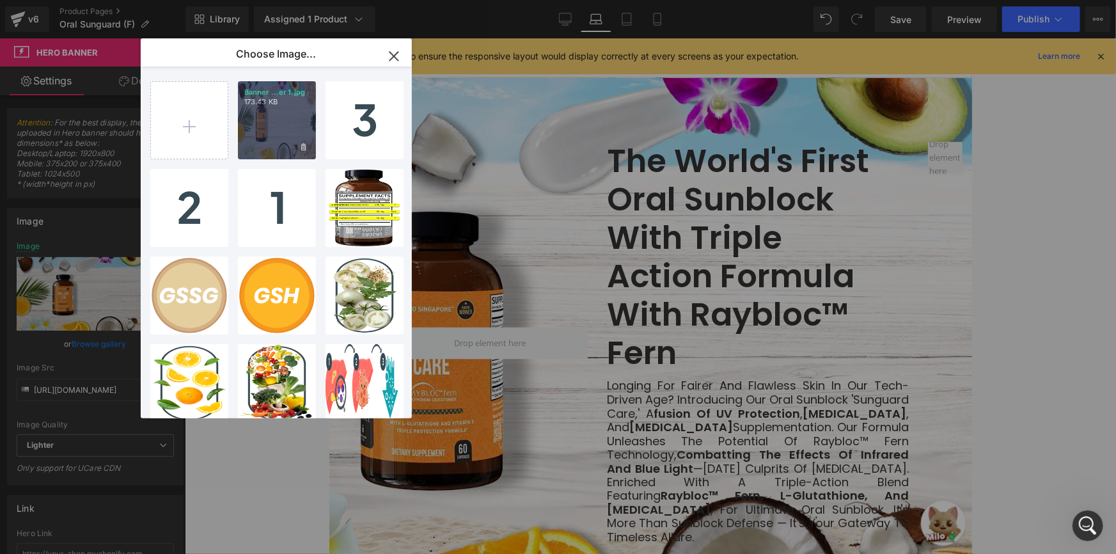
click at [309, 110] on div "Banner ...er 1.jpg 173.43 KB" at bounding box center [277, 120] width 78 height 78
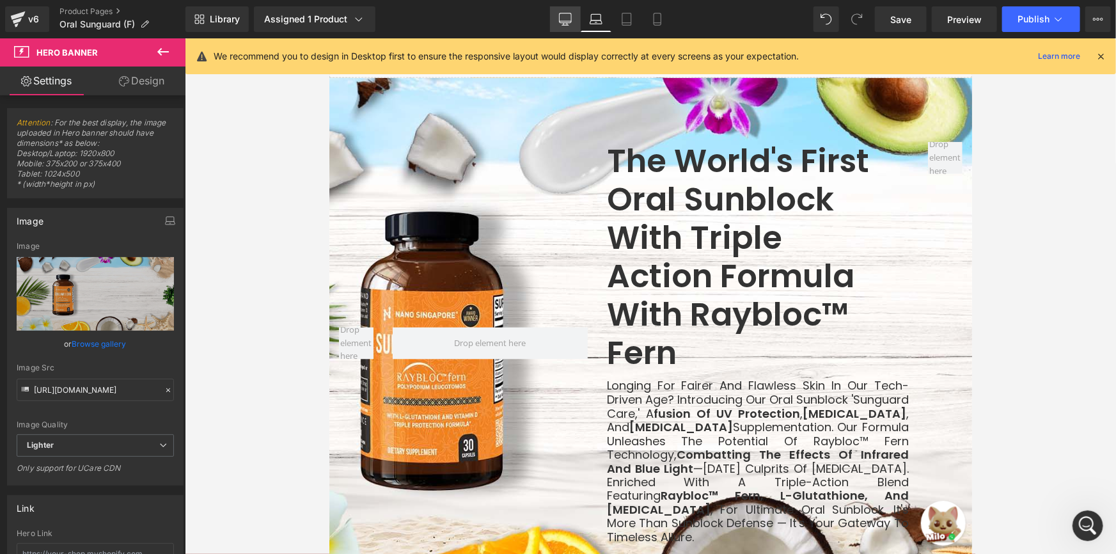
click at [563, 22] on icon at bounding box center [565, 18] width 12 height 10
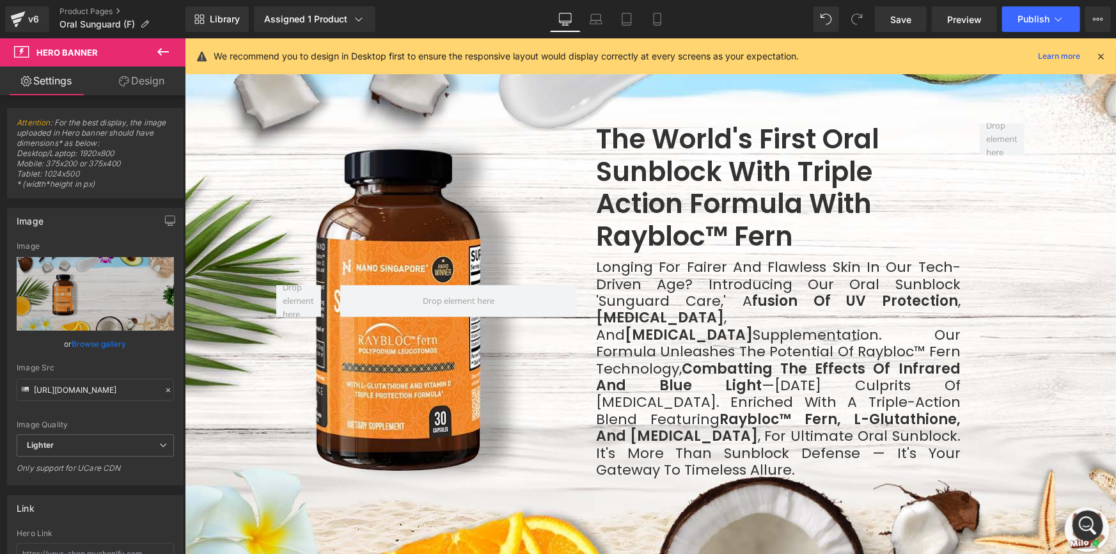
scroll to position [689, 0]
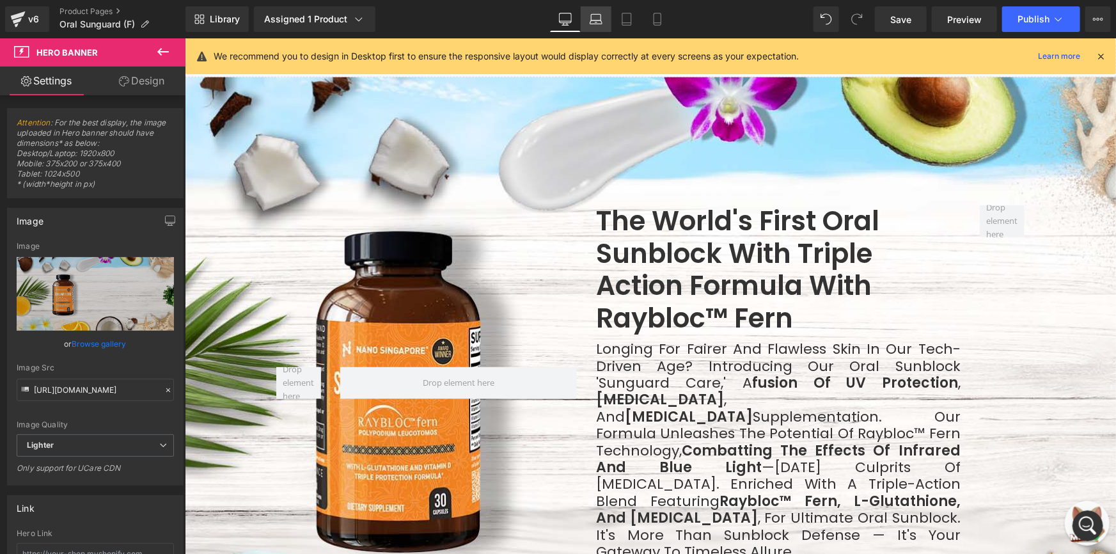
click at [590, 22] on icon at bounding box center [595, 22] width 12 height 4
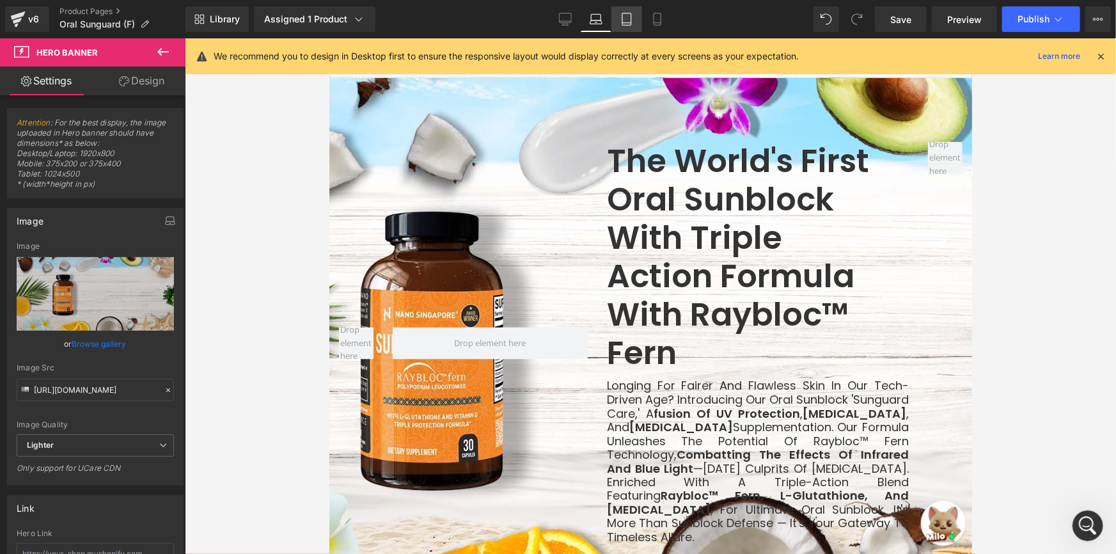
click at [621, 19] on icon at bounding box center [626, 19] width 13 height 13
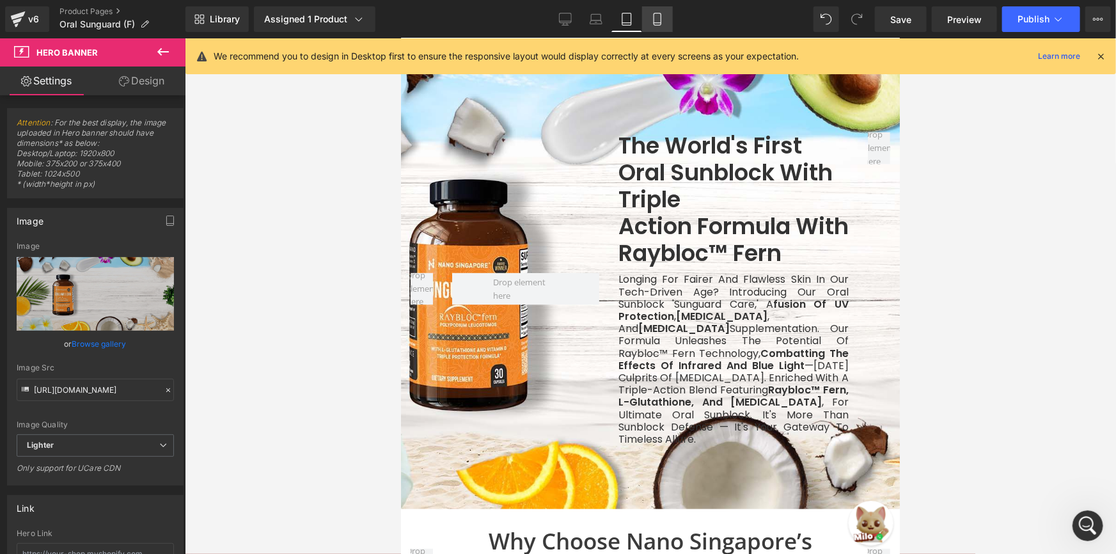
click at [642, 19] on link "Mobile" at bounding box center [657, 19] width 31 height 26
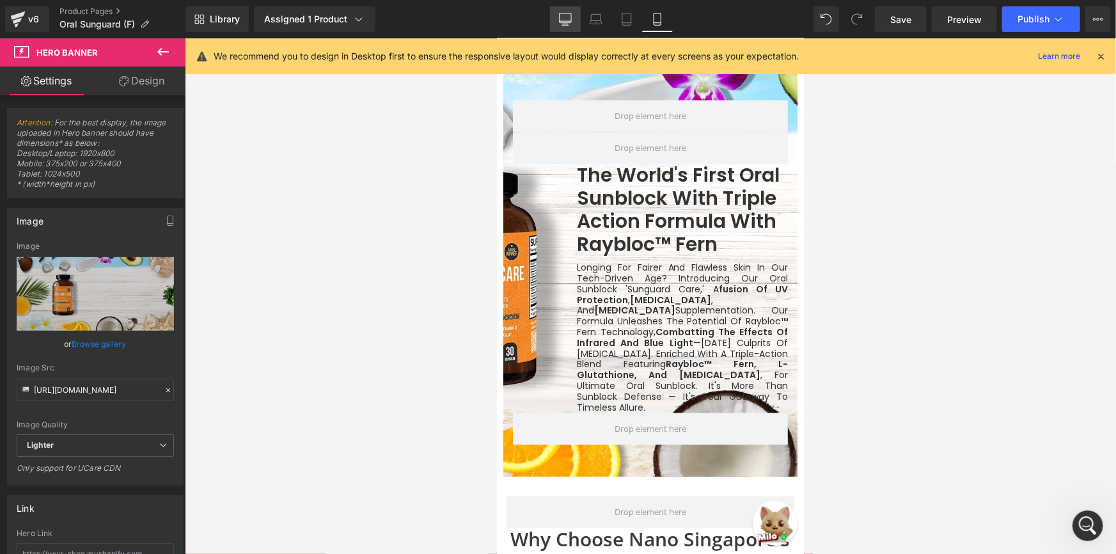
click at [563, 19] on icon at bounding box center [565, 19] width 13 height 13
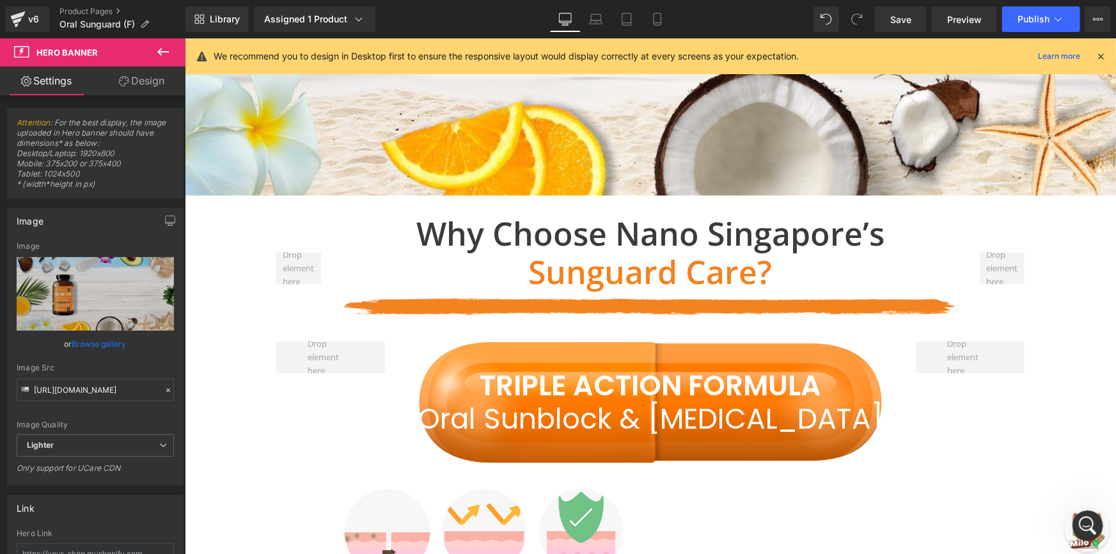
scroll to position [699, 0]
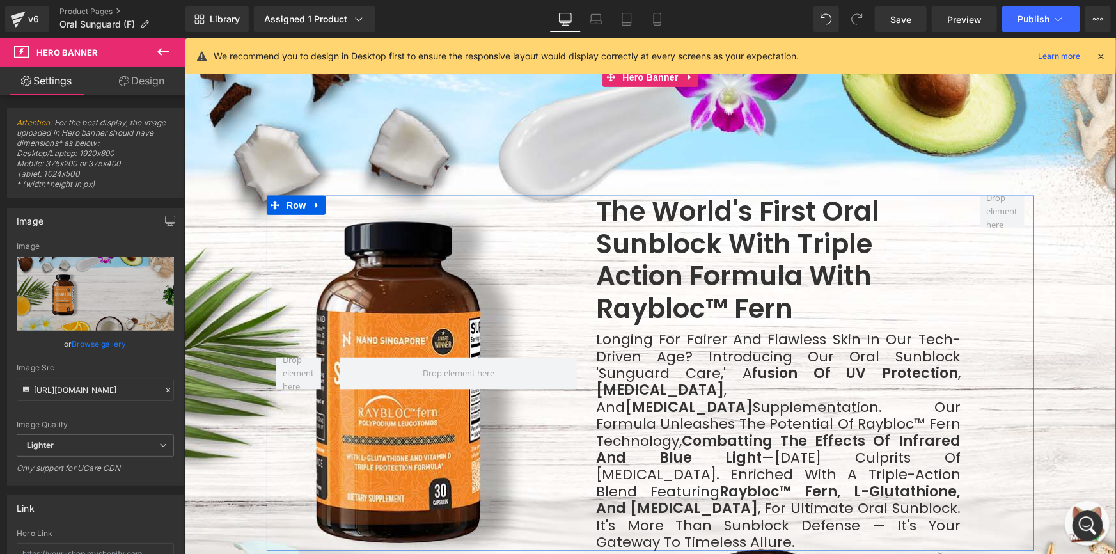
click at [311, 240] on div at bounding box center [298, 372] width 64 height 355
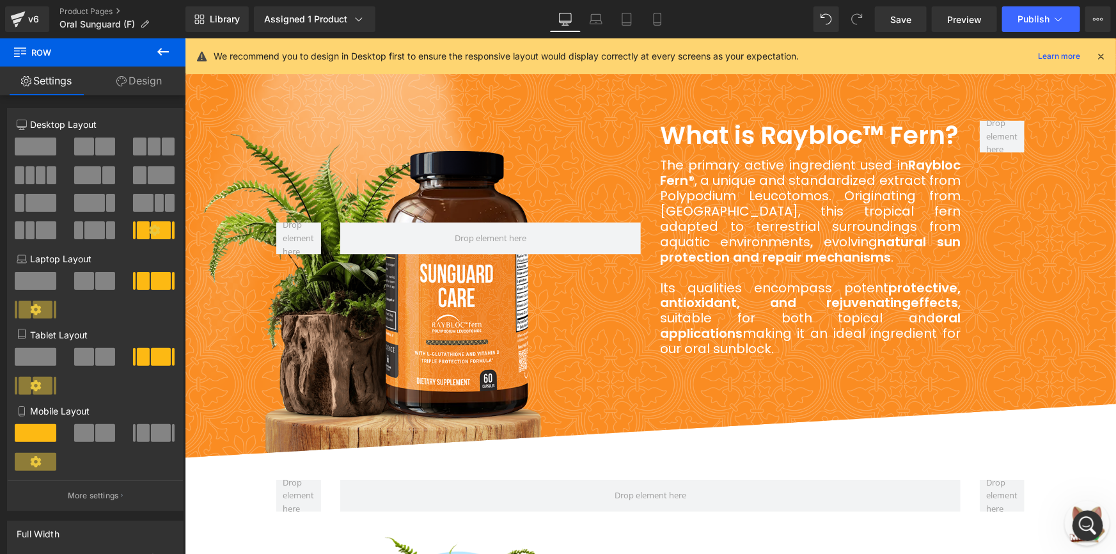
scroll to position [2401, 0]
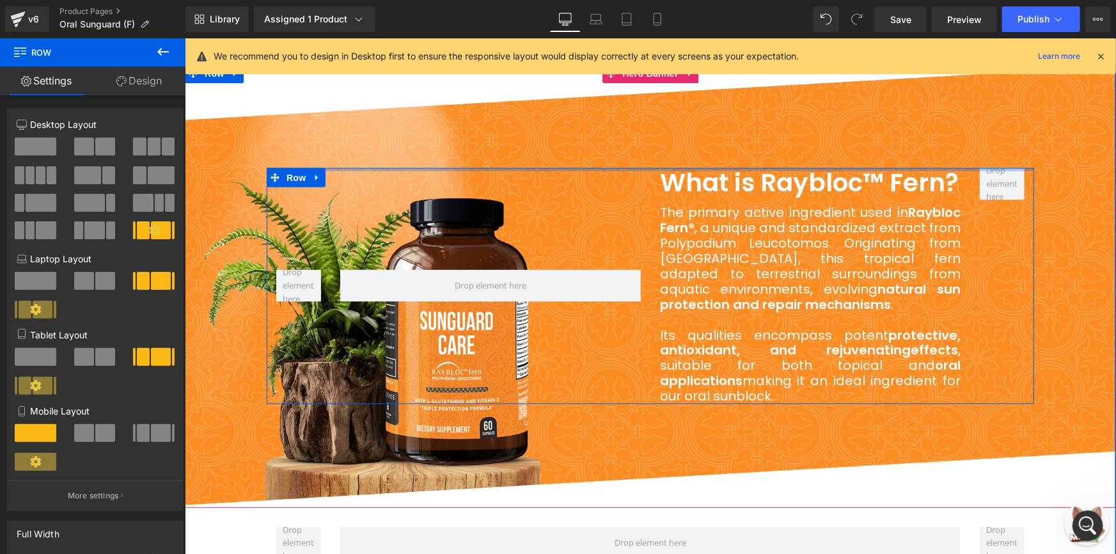
click at [341, 167] on div at bounding box center [649, 168] width 767 height 3
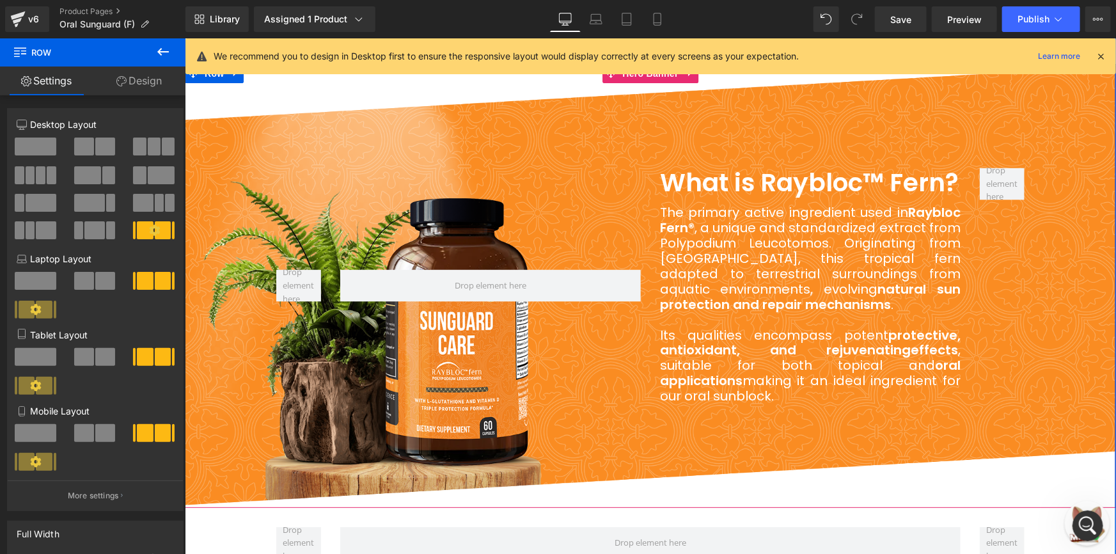
click at [218, 219] on span "What is Raybloc™ Fern? Heading The primary active ingredient used in Raybloc Fe…" at bounding box center [649, 285] width 931 height 236
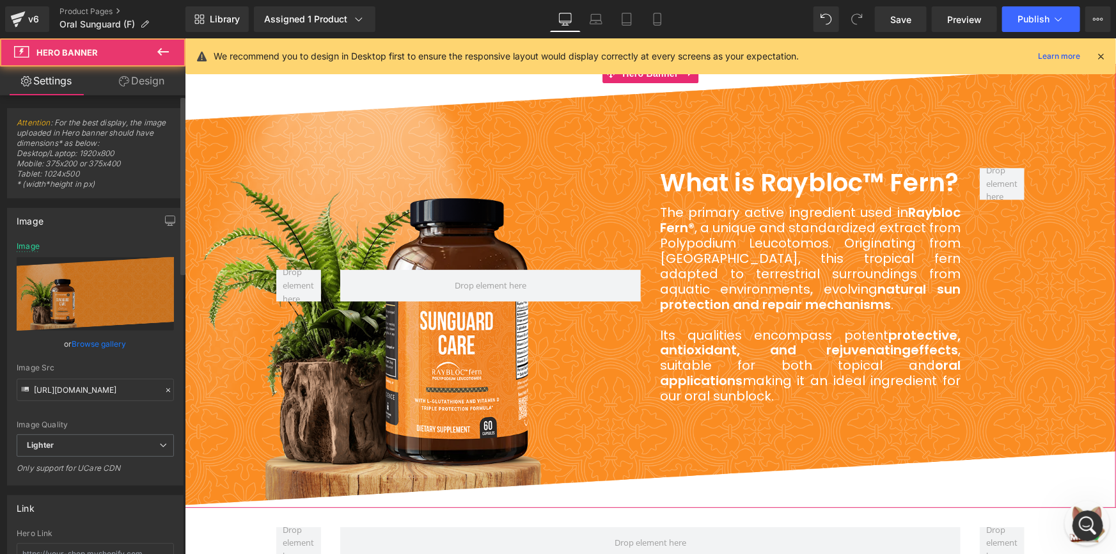
click at [101, 348] on link "Browse gallery" at bounding box center [99, 343] width 54 height 22
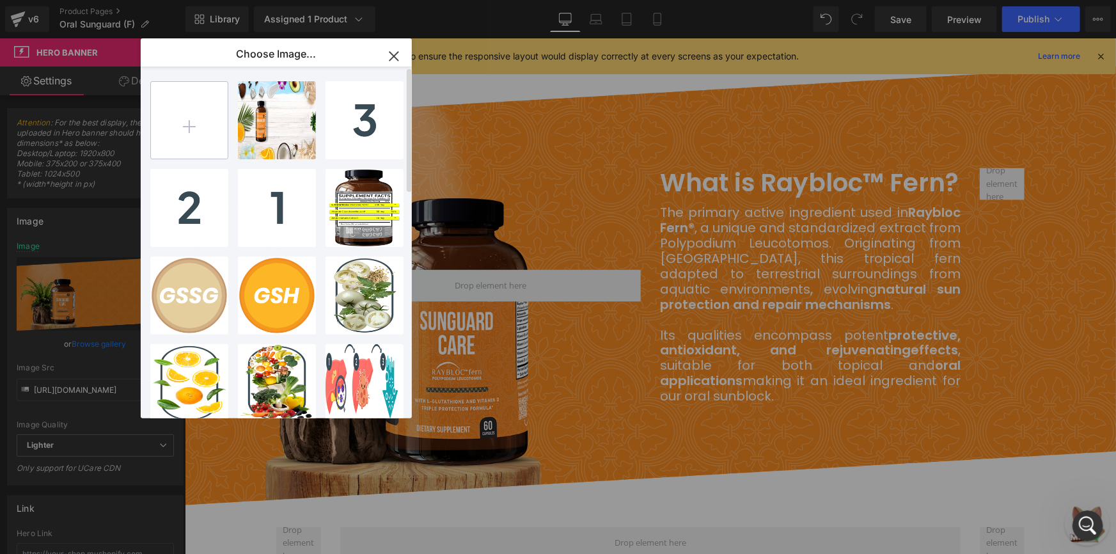
click at [208, 138] on input "file" at bounding box center [189, 120] width 77 height 77
type input "C:\fakepath\Banner 7.png"
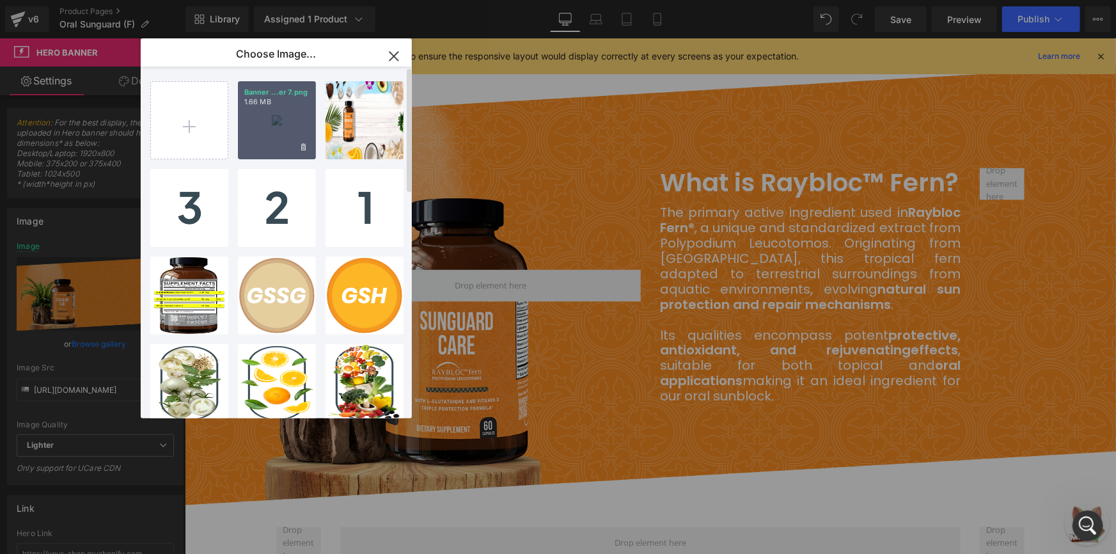
click at [261, 131] on div "Banner ...er 7.png 1.66 MB" at bounding box center [277, 120] width 78 height 78
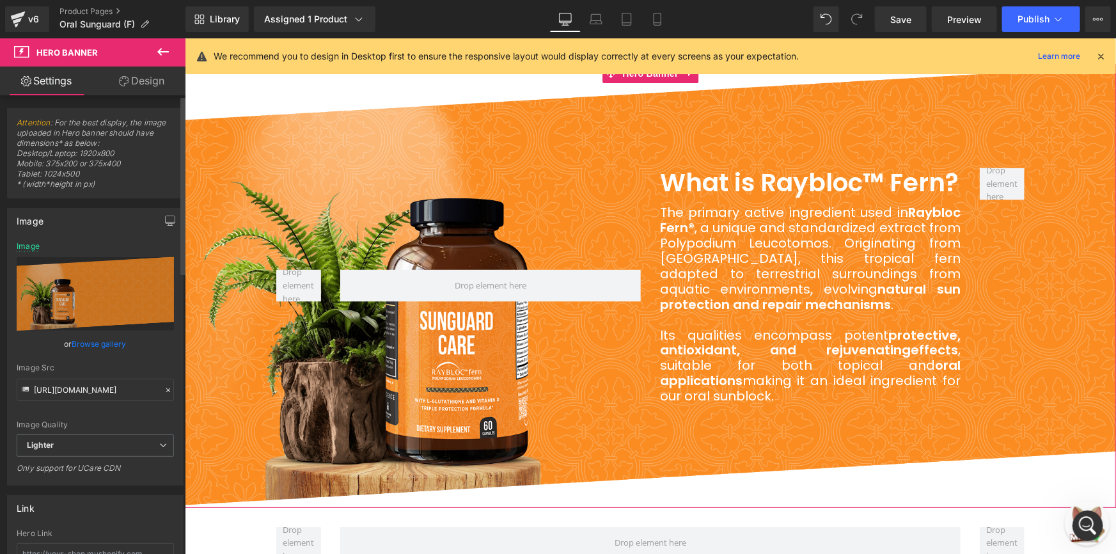
click at [113, 338] on link "Browse gallery" at bounding box center [99, 343] width 54 height 22
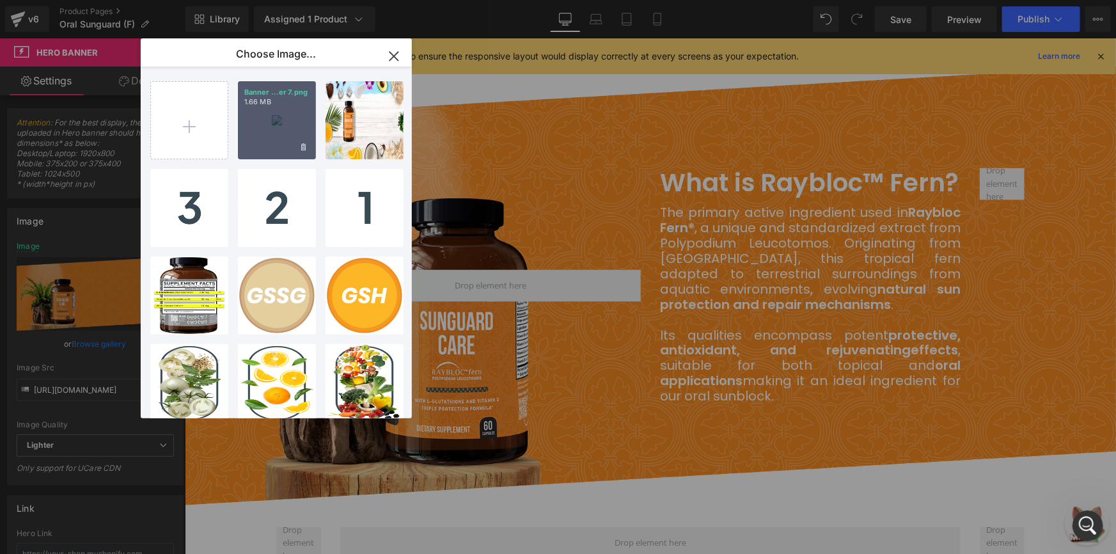
click at [269, 98] on p "1.66 MB" at bounding box center [276, 102] width 65 height 10
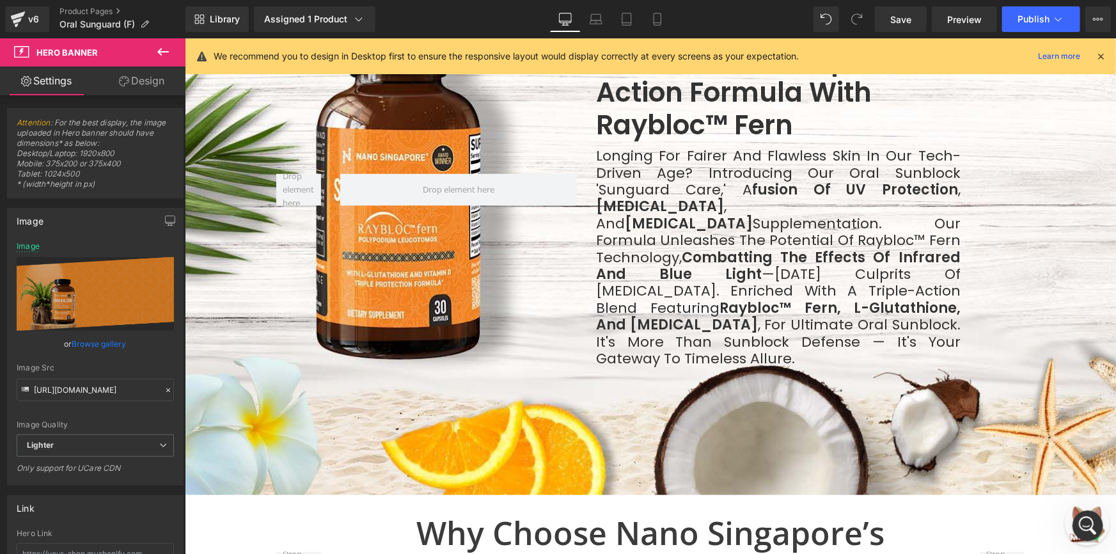
scroll to position [662, 0]
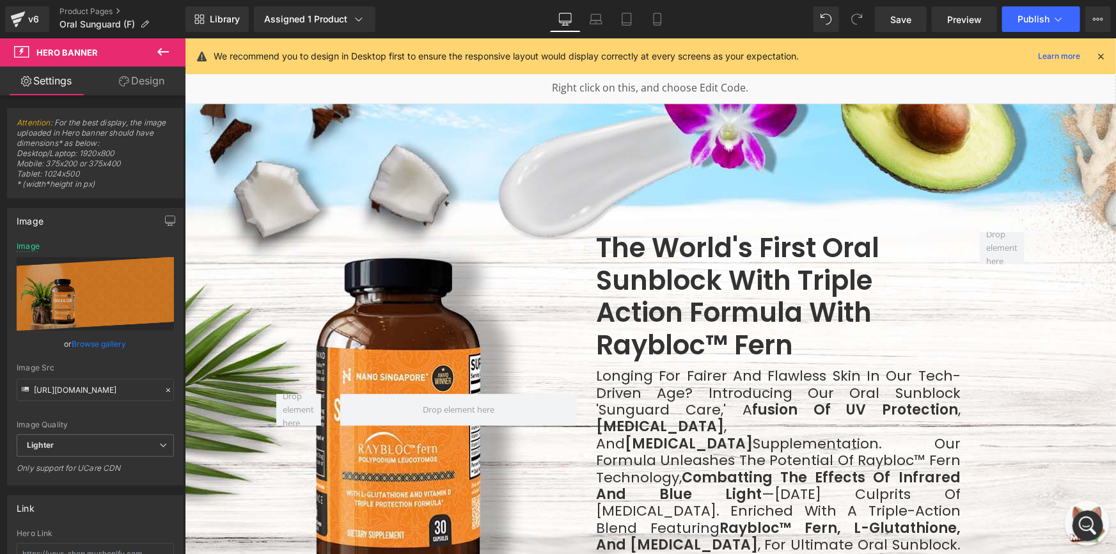
drag, startPoint x: 1114, startPoint y: 208, endPoint x: 1249, endPoint y: 95, distance: 176.1
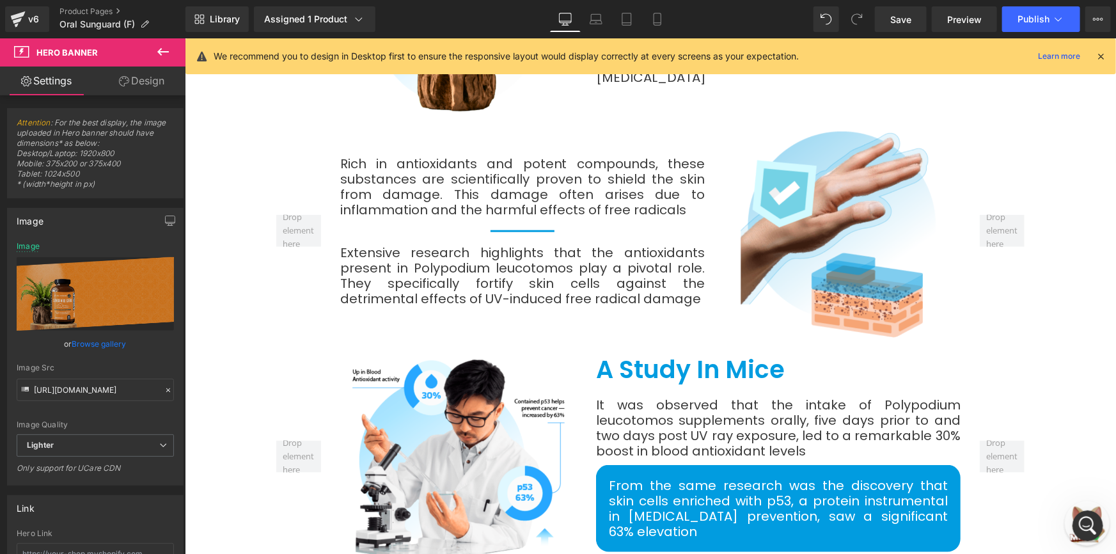
scroll to position [2449, 0]
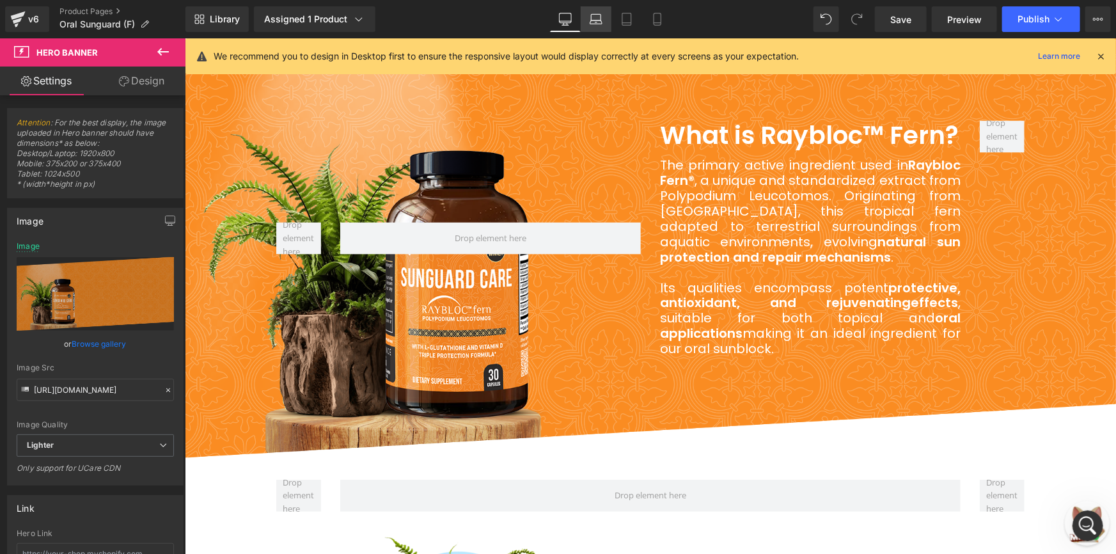
click at [600, 20] on icon at bounding box center [595, 19] width 13 height 13
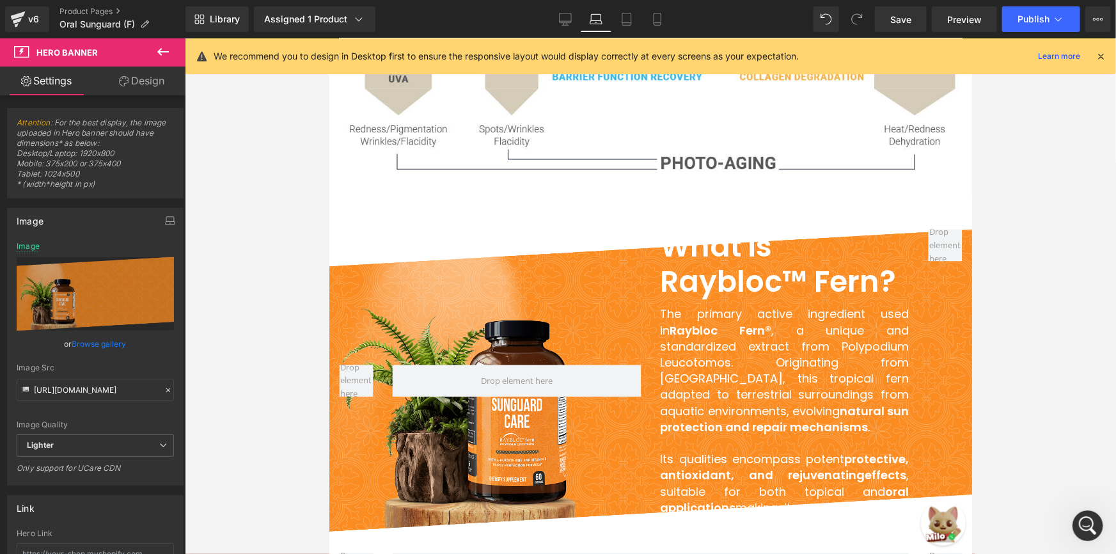
scroll to position [2180, 0]
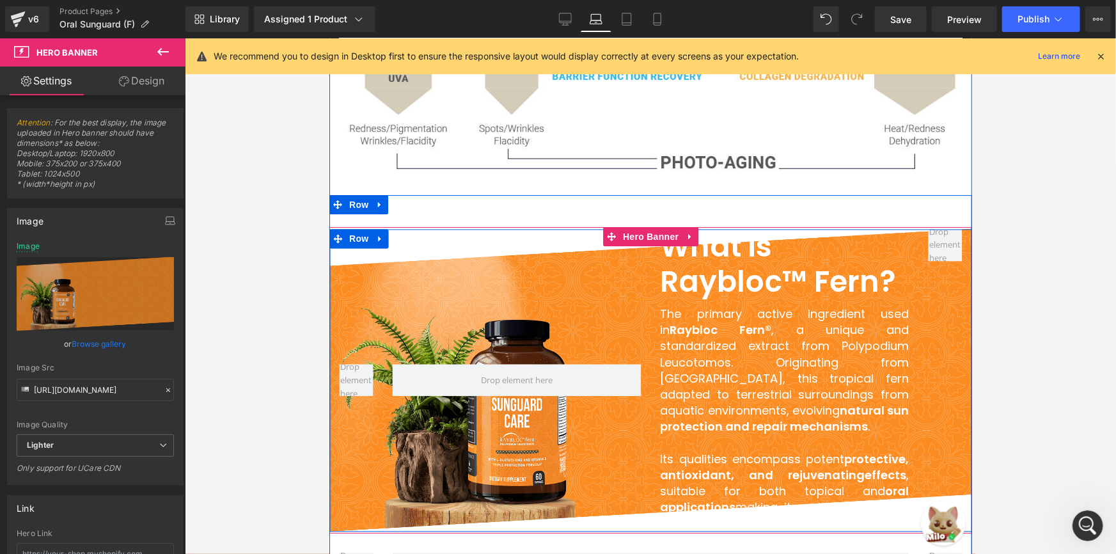
click at [382, 287] on div at bounding box center [516, 379] width 268 height 302
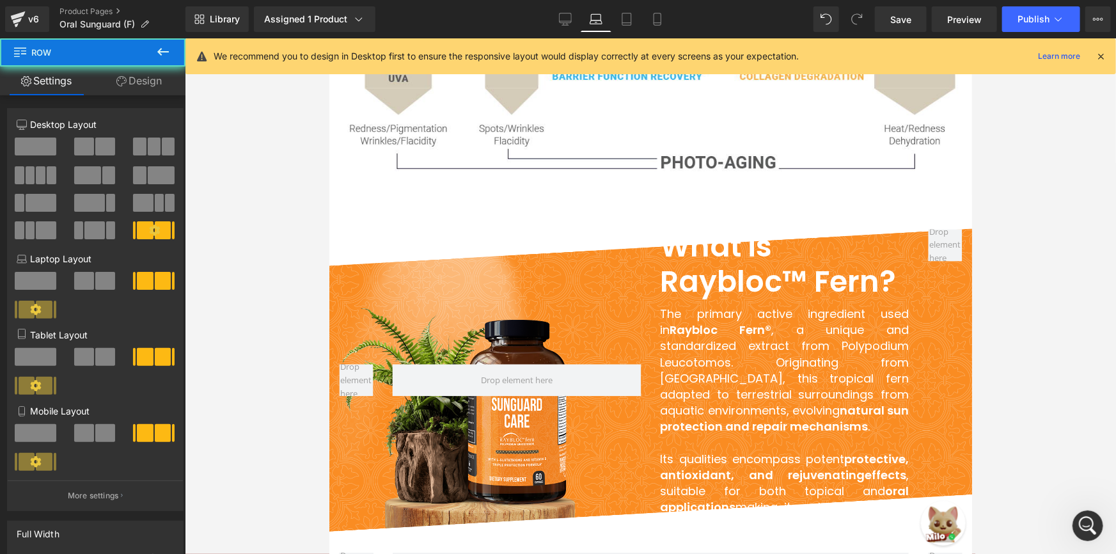
click at [347, 290] on div at bounding box center [356, 379] width 54 height 302
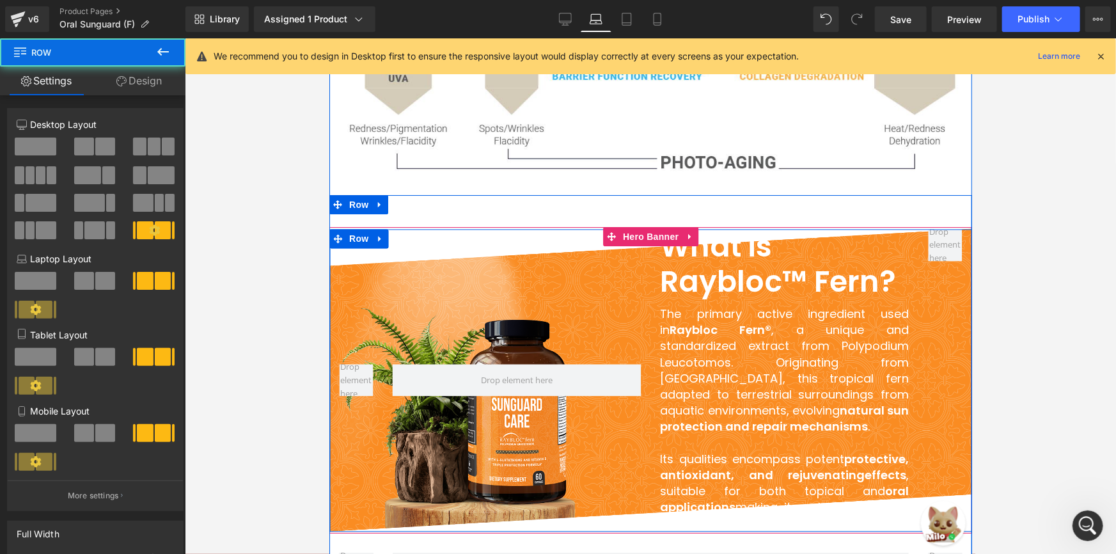
click at [511, 316] on div at bounding box center [516, 379] width 268 height 302
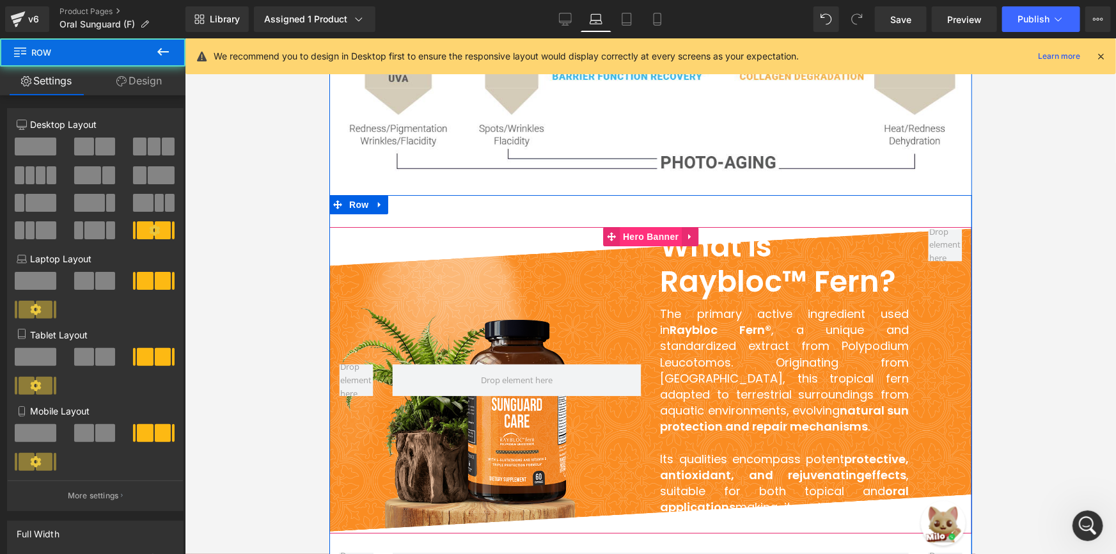
click at [632, 226] on span "Hero Banner" at bounding box center [650, 235] width 62 height 19
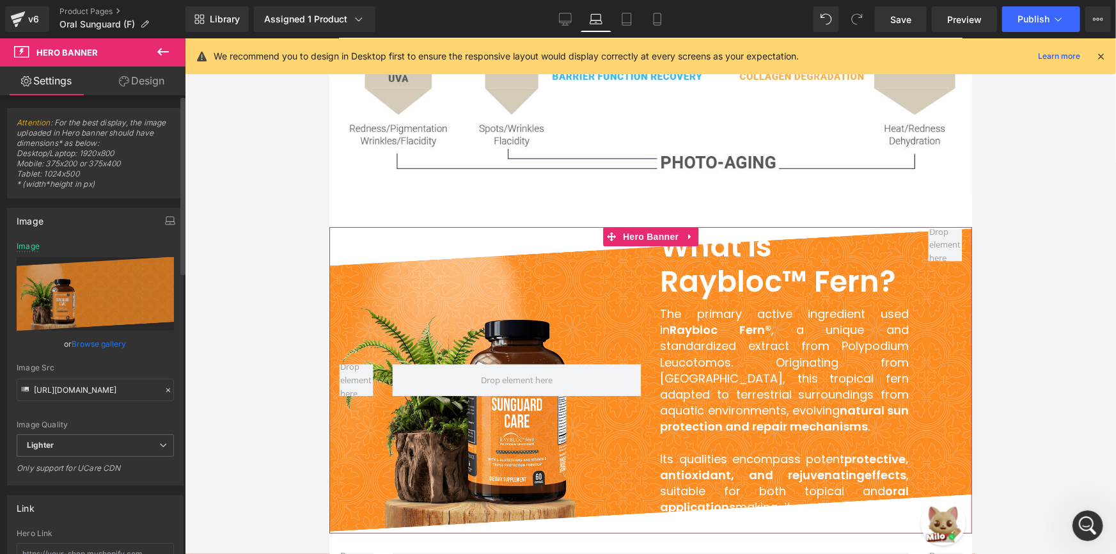
click at [92, 342] on link "Browse gallery" at bounding box center [99, 343] width 54 height 22
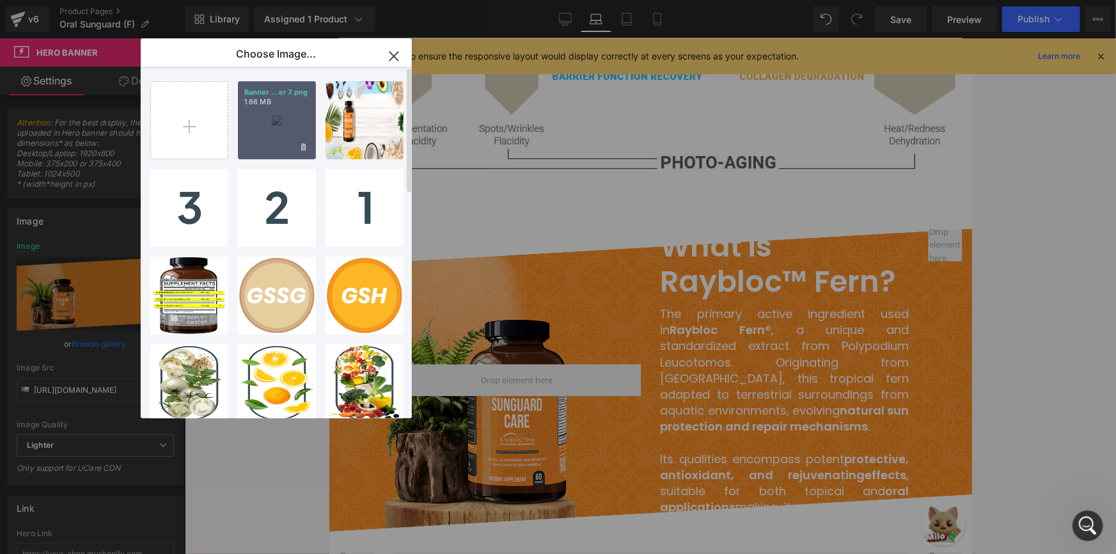
click at [256, 134] on div "Banner ...er 7.png 1.66 MB" at bounding box center [277, 120] width 78 height 78
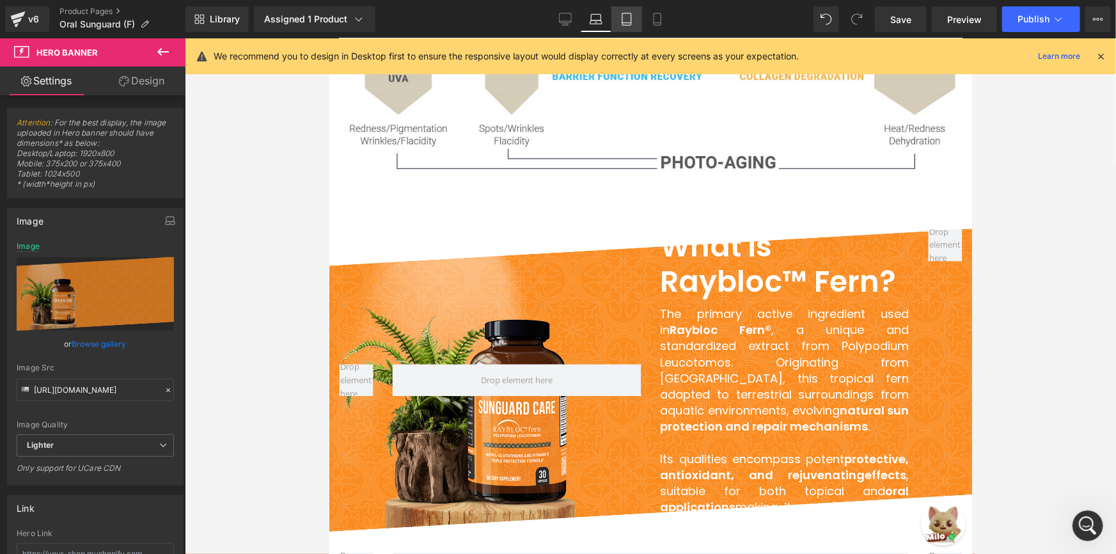
click at [627, 19] on icon at bounding box center [626, 19] width 13 height 13
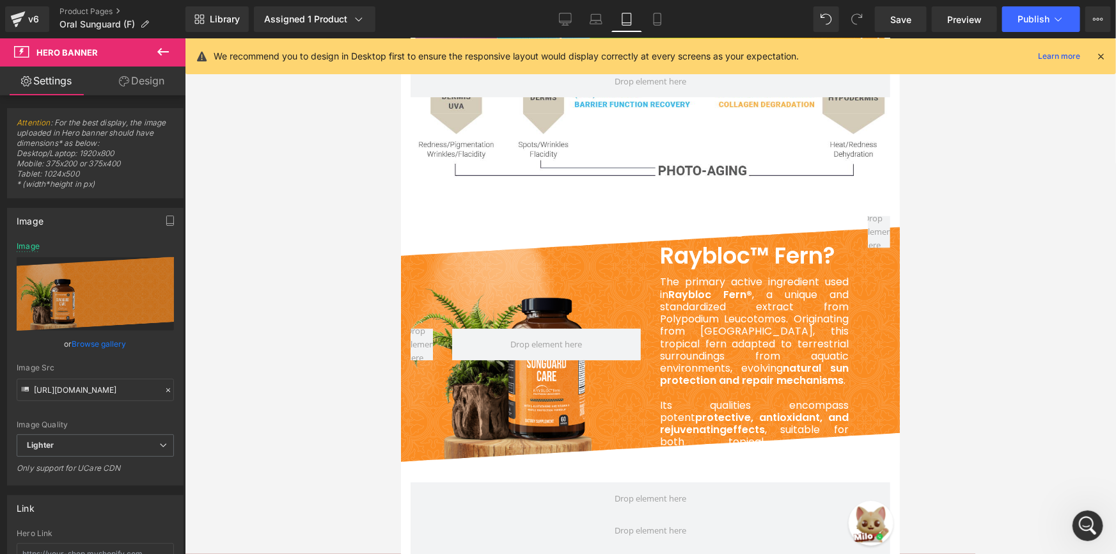
scroll to position [2022, 0]
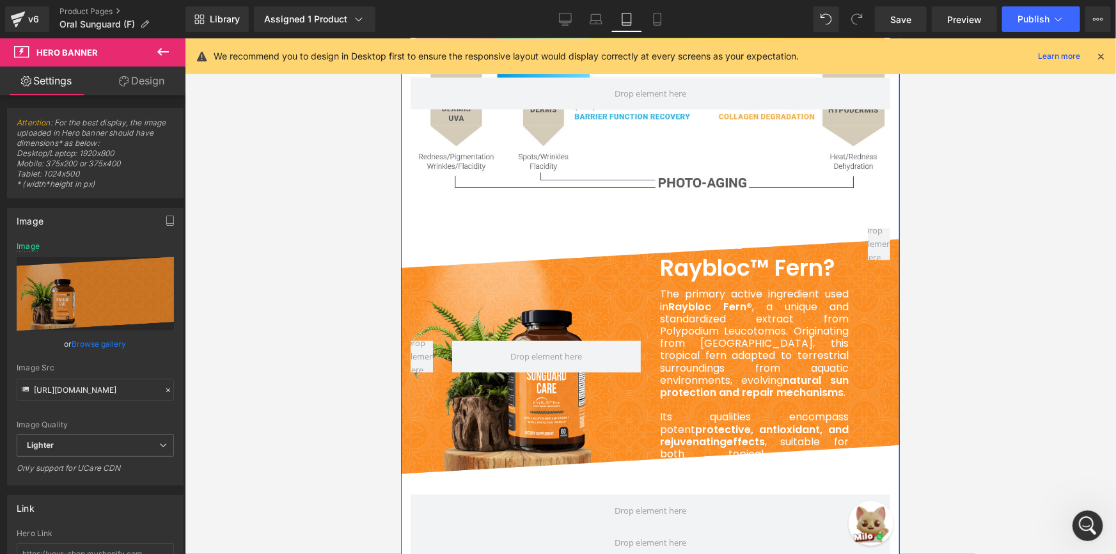
click at [565, 254] on div at bounding box center [546, 356] width 208 height 256
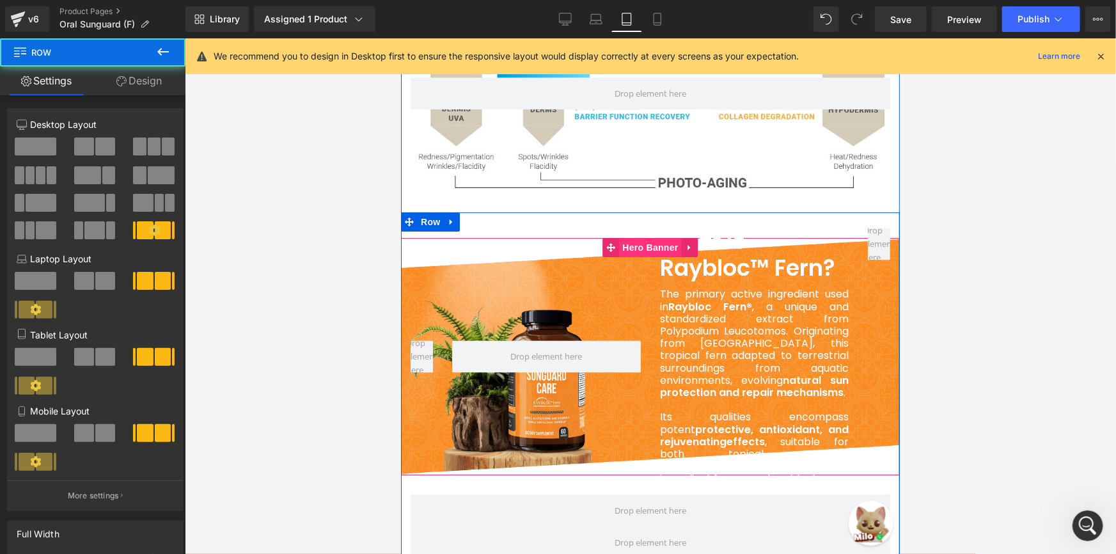
click at [643, 237] on span "Hero Banner" at bounding box center [649, 246] width 62 height 19
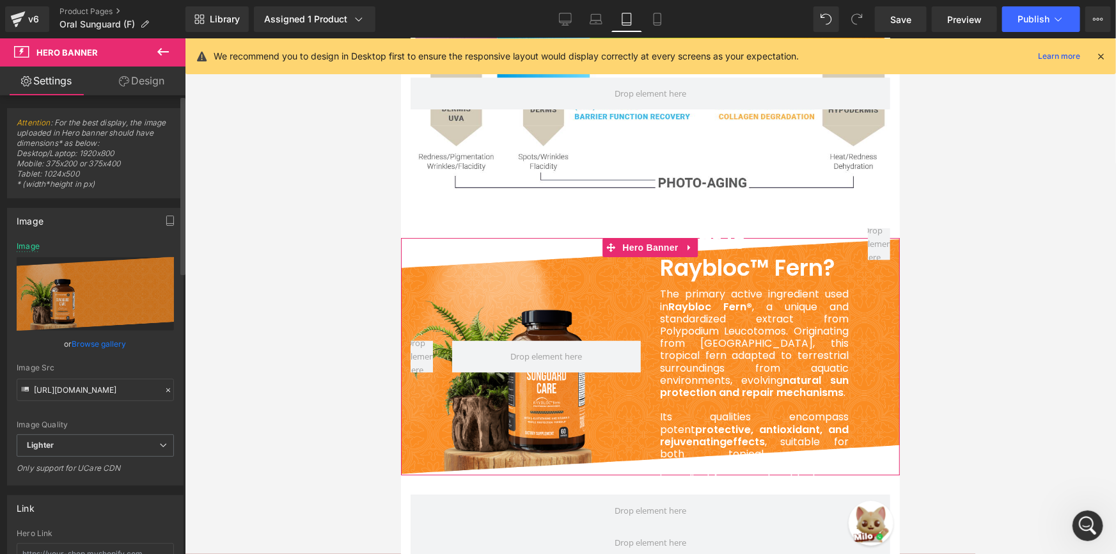
click at [98, 350] on link "Browse gallery" at bounding box center [99, 343] width 54 height 22
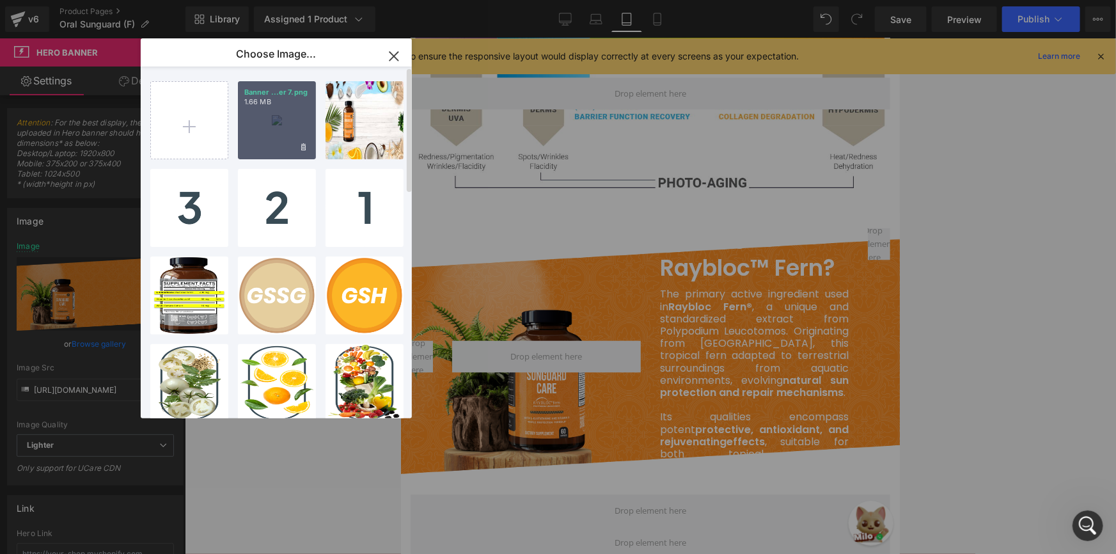
click at [289, 133] on div "Banner ...er 7.png 1.66 MB" at bounding box center [277, 120] width 78 height 78
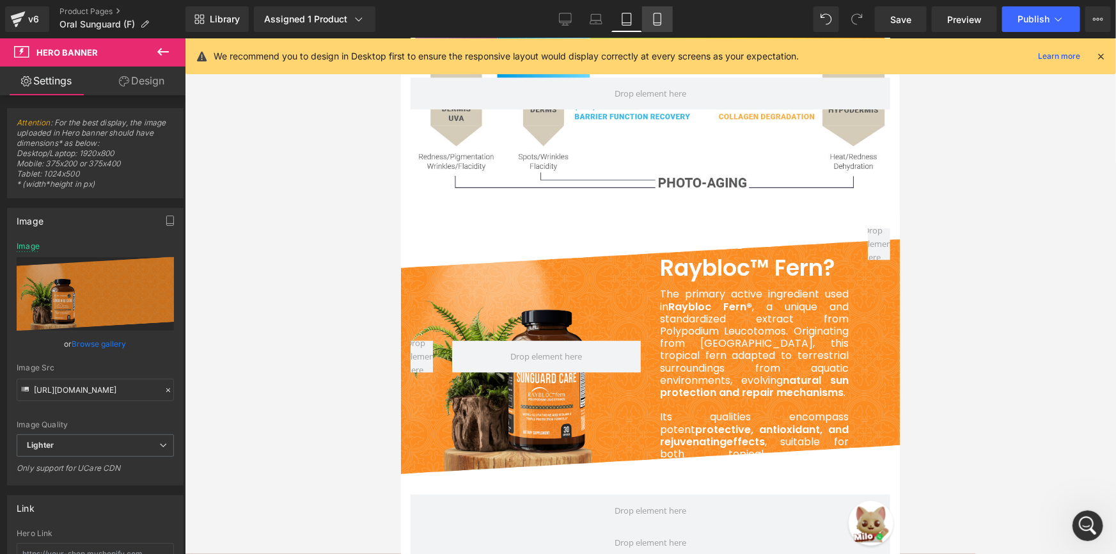
click at [651, 19] on icon at bounding box center [657, 19] width 13 height 13
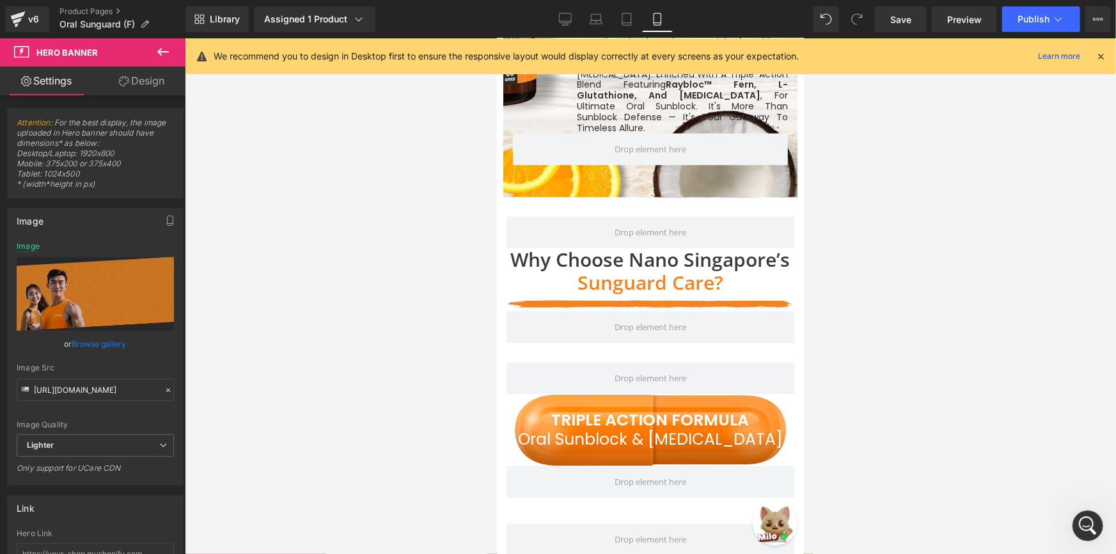
scroll to position [0, 0]
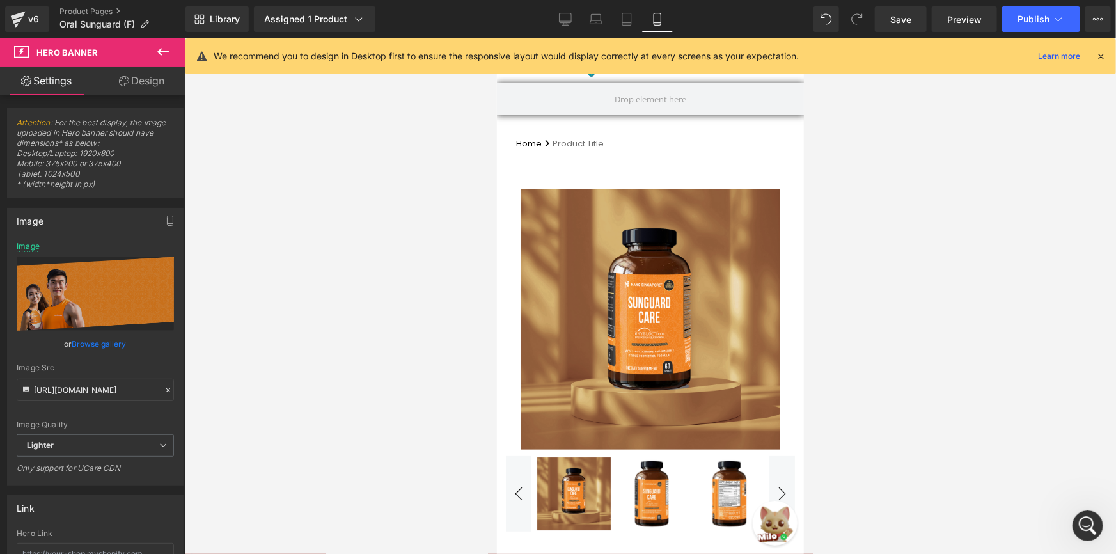
drag, startPoint x: 798, startPoint y: 75, endPoint x: 1070, endPoint y: 68, distance: 272.5
click at [574, 13] on link "Desktop" at bounding box center [565, 19] width 31 height 26
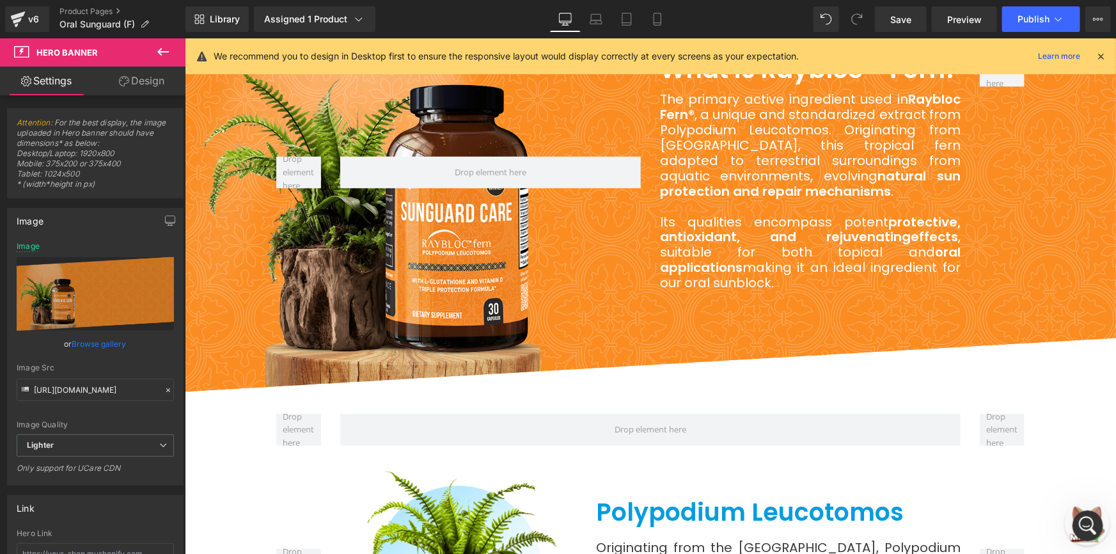
scroll to position [2399, 0]
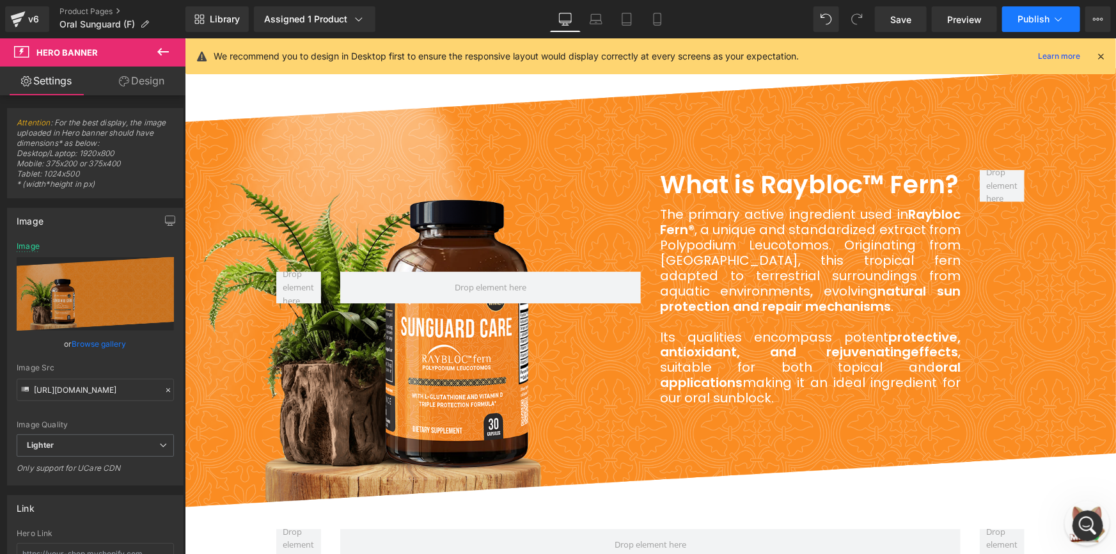
click at [1056, 21] on icon at bounding box center [1058, 19] width 13 height 13
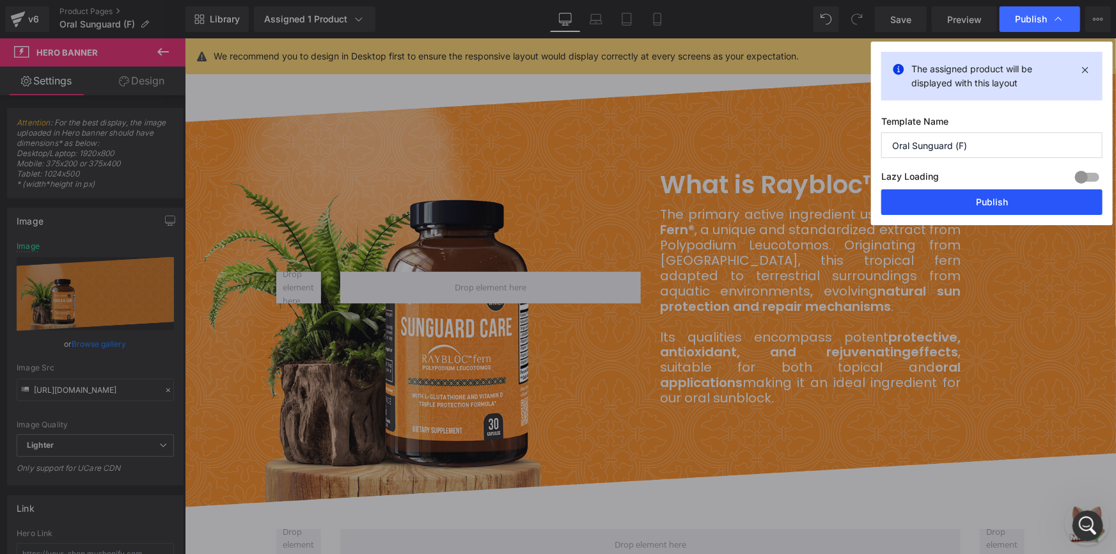
click at [973, 205] on button "Publish" at bounding box center [991, 202] width 221 height 26
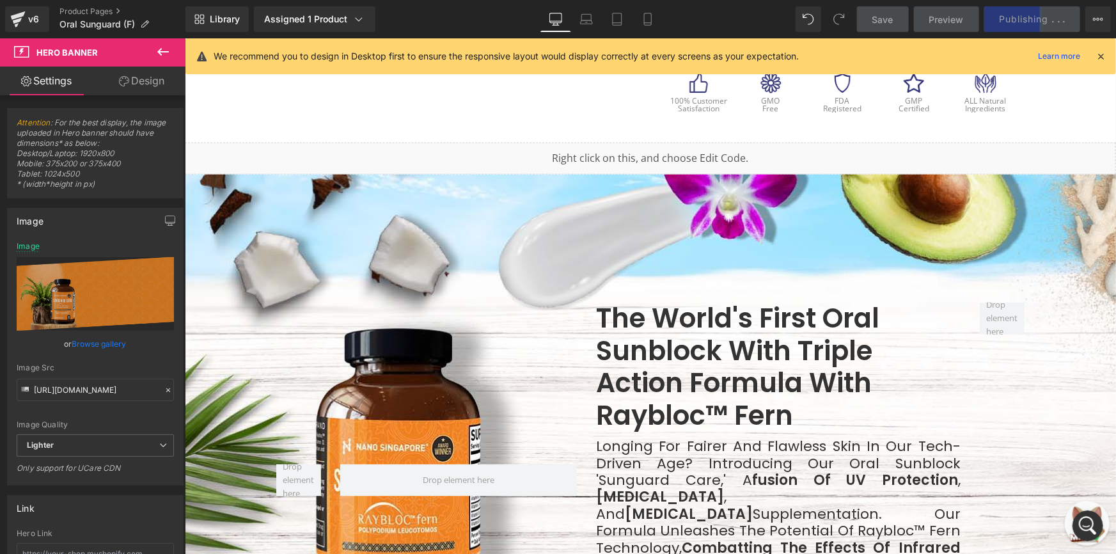
scroll to position [0, 0]
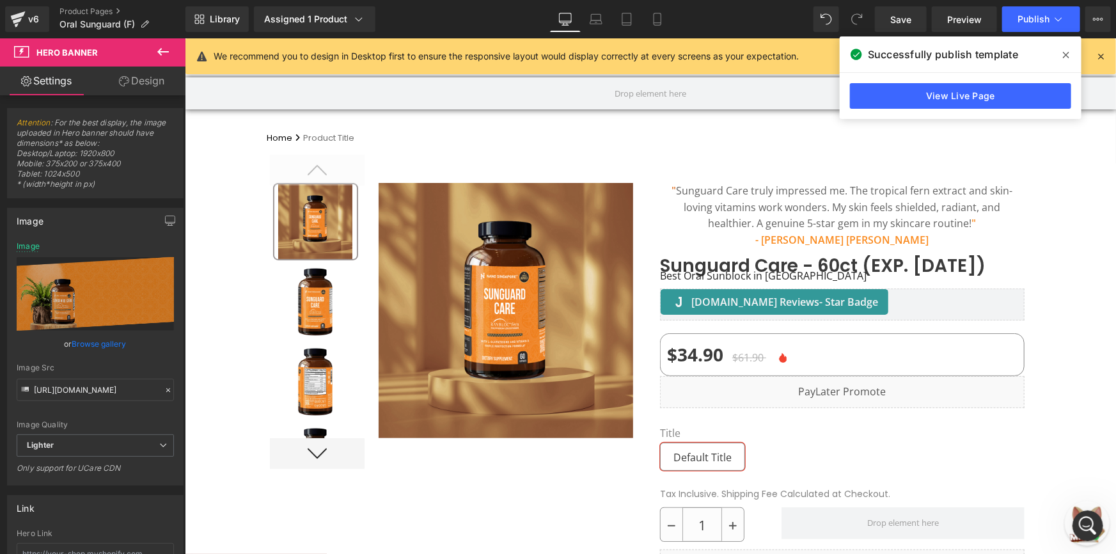
click at [1061, 51] on span at bounding box center [1066, 55] width 20 height 20
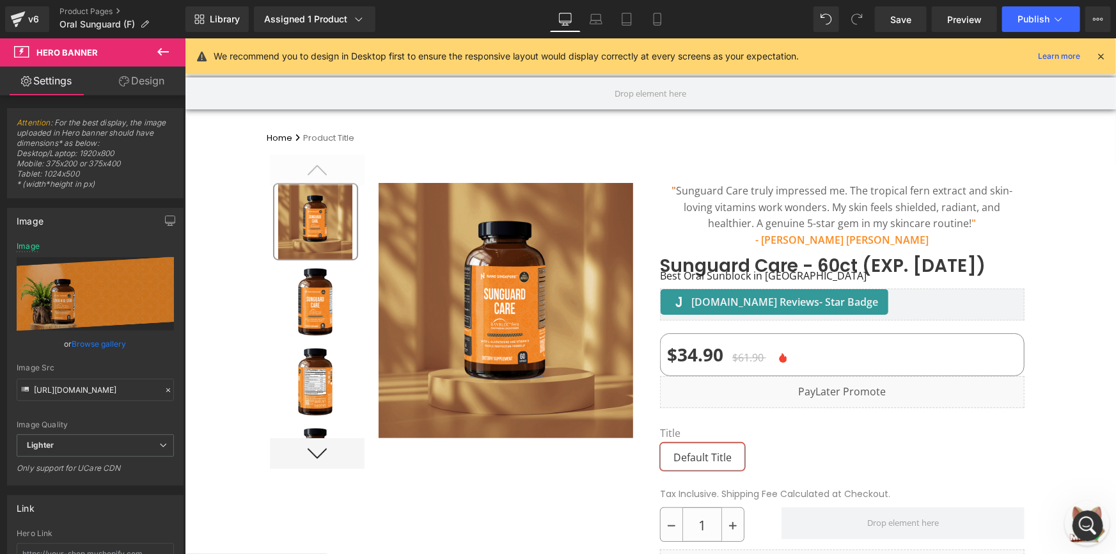
click at [94, 5] on div "v6 Product Pages Oral Sunguard (F)" at bounding box center [92, 19] width 185 height 38
click at [95, 8] on link "Product Pages" at bounding box center [122, 11] width 126 height 10
